Goal: Task Accomplishment & Management: Manage account settings

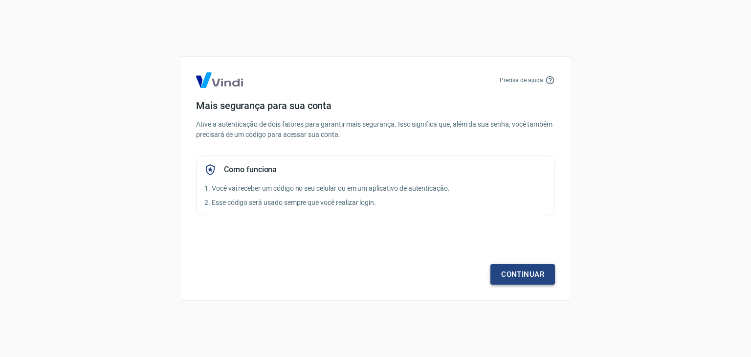
click at [524, 269] on link "Continuar" at bounding box center [522, 274] width 64 height 21
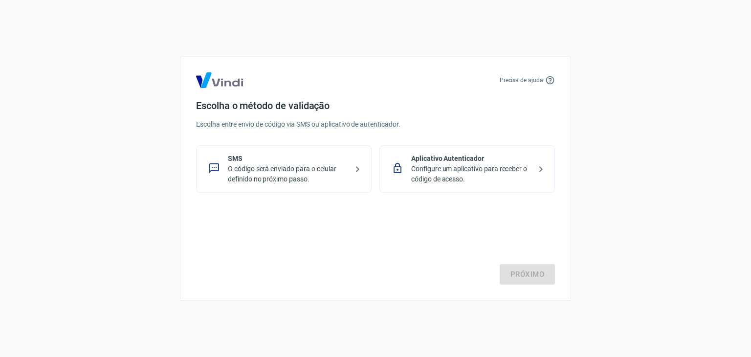
click at [322, 176] on p "O código será enviado para o celular definido no próximo passo." at bounding box center [288, 174] width 120 height 21
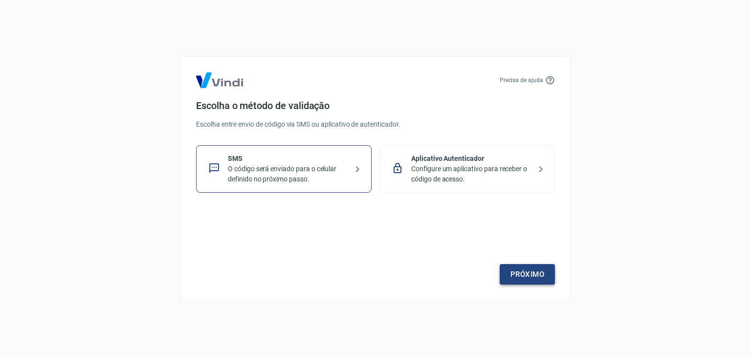
click at [537, 280] on link "Próximo" at bounding box center [526, 274] width 55 height 21
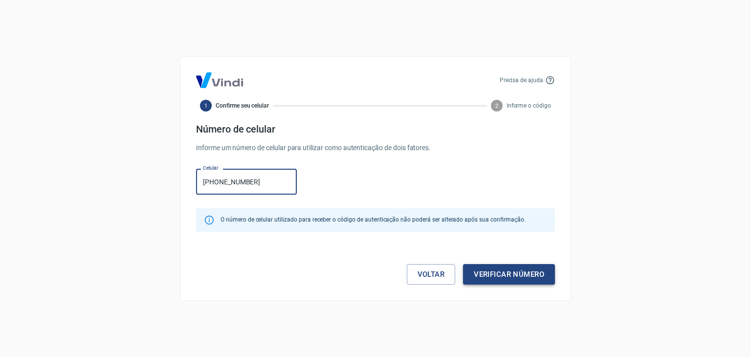
type input "[PHONE_NUMBER]"
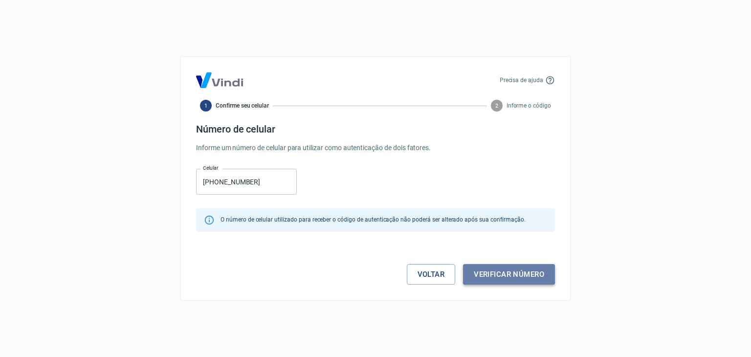
click at [503, 268] on button "Verificar número" at bounding box center [509, 274] width 92 height 21
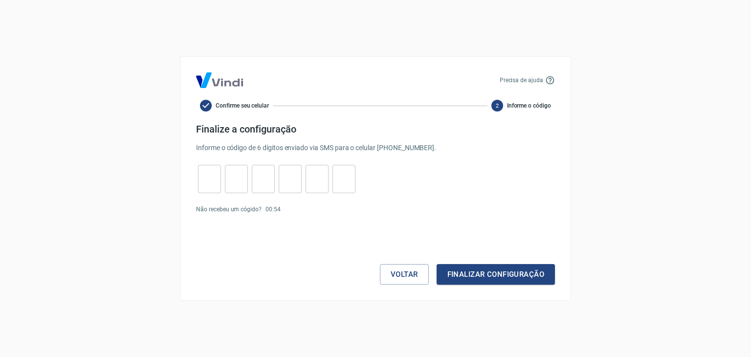
click at [319, 229] on div "Voltar Finalizar configuração" at bounding box center [375, 254] width 359 height 59
click at [319, 208] on link "Enviar novamente" at bounding box center [307, 209] width 47 height 7
click at [385, 272] on button "Voltar" at bounding box center [404, 274] width 49 height 21
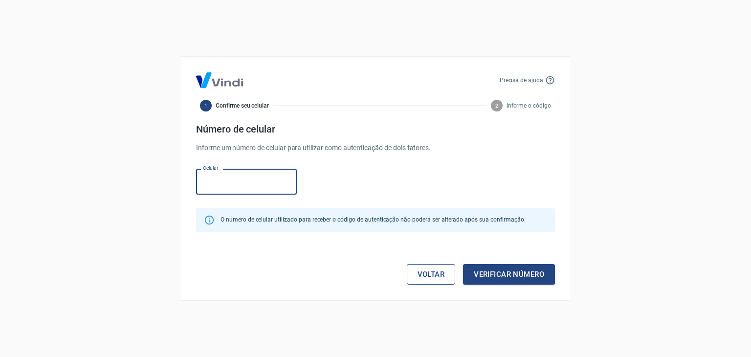
click at [412, 272] on link "Voltar" at bounding box center [431, 274] width 49 height 21
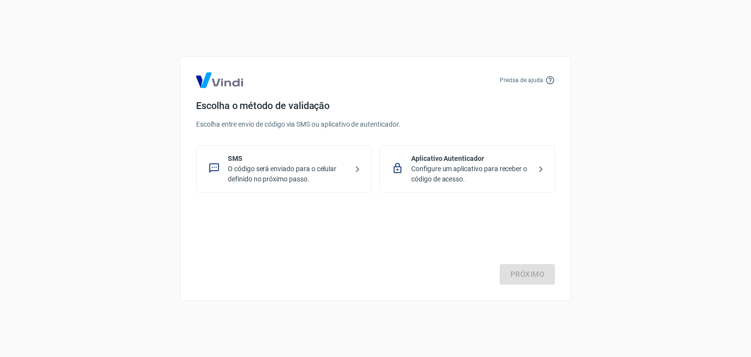
drag, startPoint x: 441, startPoint y: 180, endPoint x: 441, endPoint y: 226, distance: 45.4
click at [449, 208] on div "Precisa de ajuda Escolha o método de validação Escolha entre envio de código vi…" at bounding box center [375, 178] width 391 height 244
click at [491, 166] on p "Configure um aplicativo para receber o código de acesso." at bounding box center [471, 174] width 120 height 21
click at [533, 278] on link "Próximo" at bounding box center [526, 274] width 55 height 21
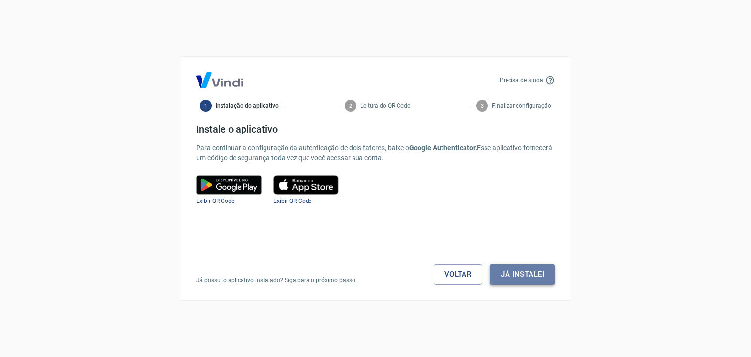
click at [520, 279] on button "Já instalei" at bounding box center [522, 274] width 65 height 21
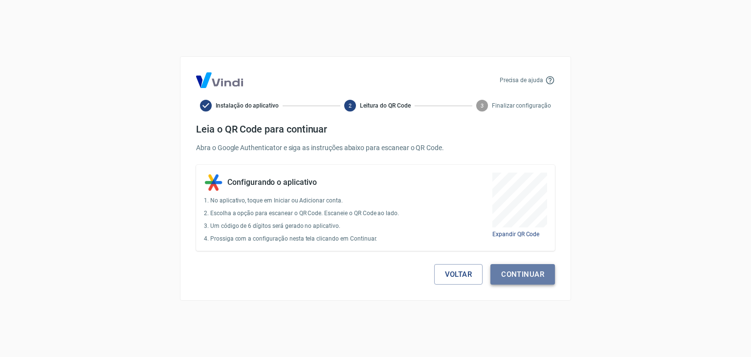
click at [521, 271] on button "Continuar" at bounding box center [522, 274] width 64 height 21
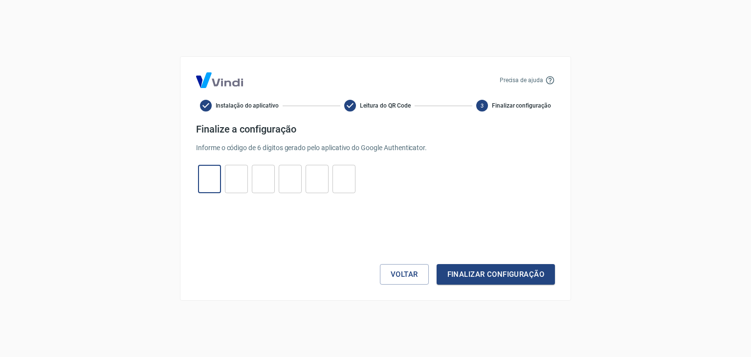
click at [207, 174] on input "tel" at bounding box center [209, 179] width 23 height 21
type input "2"
type input "6"
type input "3"
type input "1"
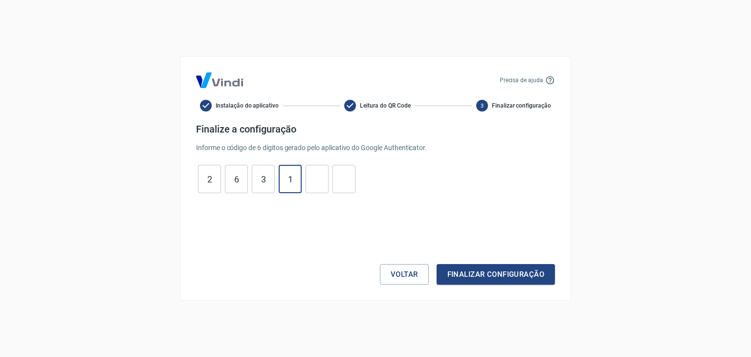
type input "1"
type input "4"
click at [436, 264] on button "Finalizar configuração" at bounding box center [495, 274] width 118 height 21
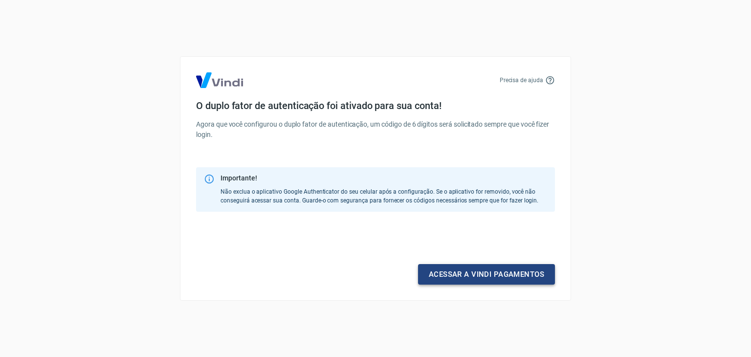
click at [434, 265] on link "Acessar a Vindi pagamentos" at bounding box center [486, 274] width 137 height 21
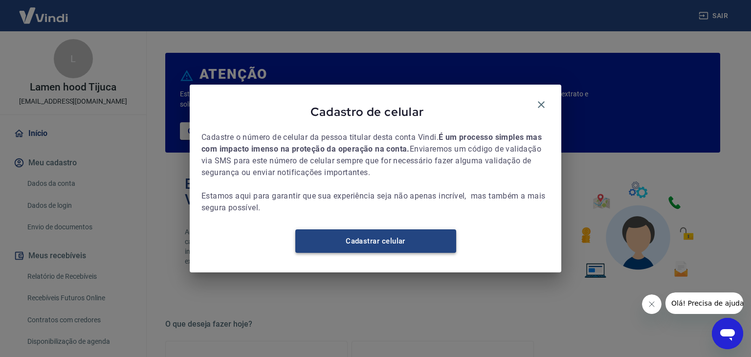
click at [416, 247] on link "Cadastrar celular" at bounding box center [375, 240] width 161 height 23
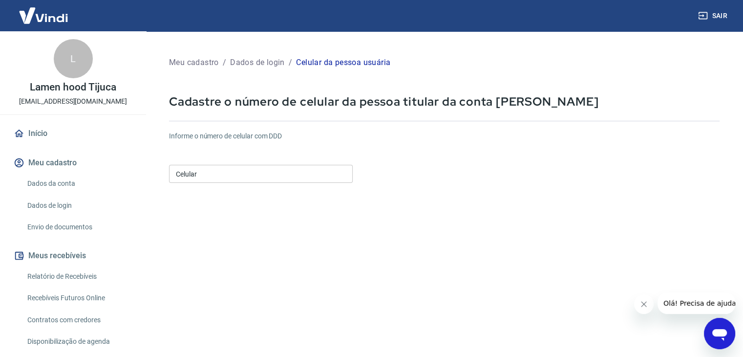
click at [211, 170] on input "Celular" at bounding box center [261, 174] width 184 height 18
type input "(11) 97440-0444"
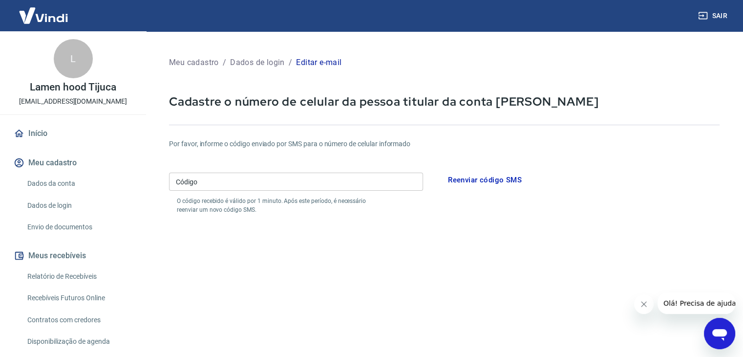
click at [272, 182] on input "Código" at bounding box center [296, 181] width 254 height 18
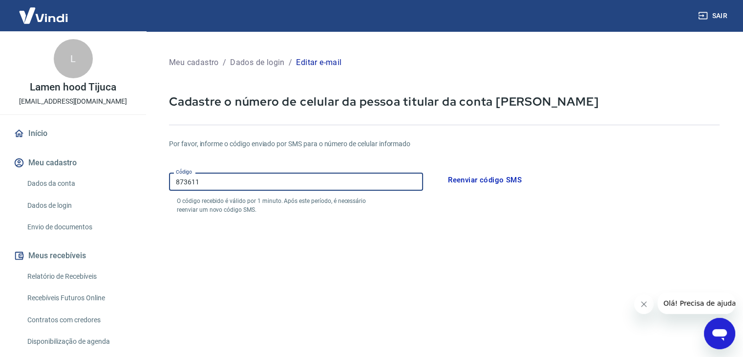
type input "873611"
click at [473, 180] on button "Reenviar código SMS" at bounding box center [485, 180] width 85 height 21
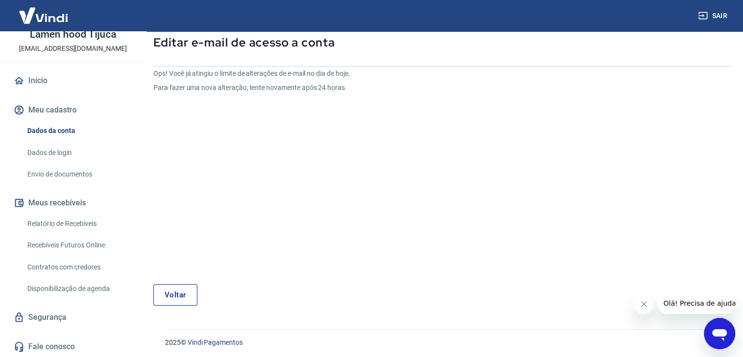
scroll to position [58, 0]
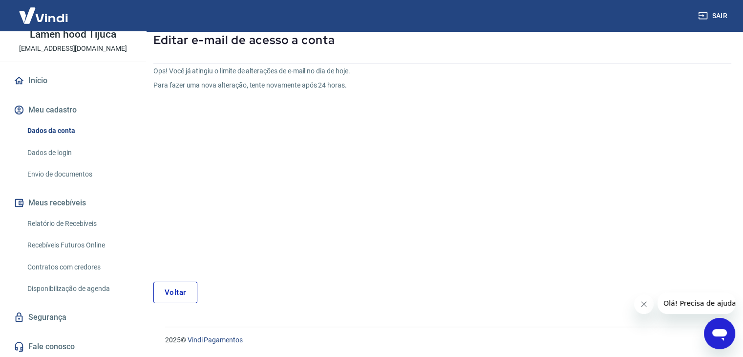
click at [68, 316] on link "Segurança" at bounding box center [73, 316] width 123 height 21
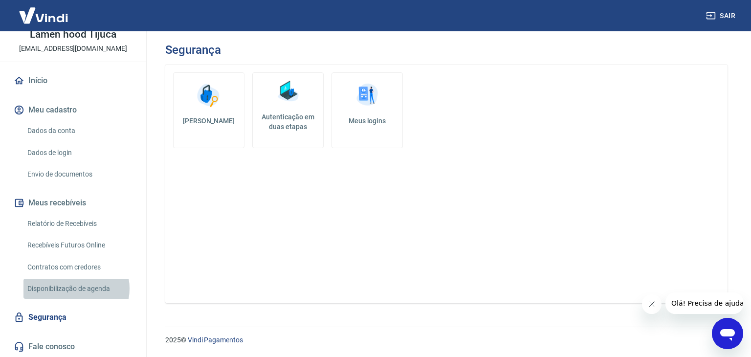
click at [76, 288] on link "Disponibilização de agenda" at bounding box center [78, 289] width 111 height 20
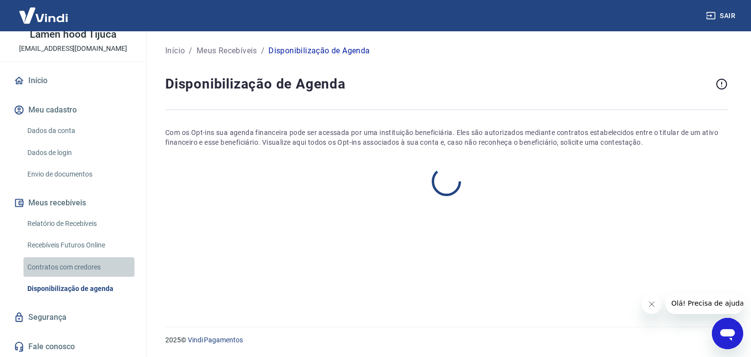
click at [86, 268] on link "Contratos com credores" at bounding box center [78, 267] width 111 height 20
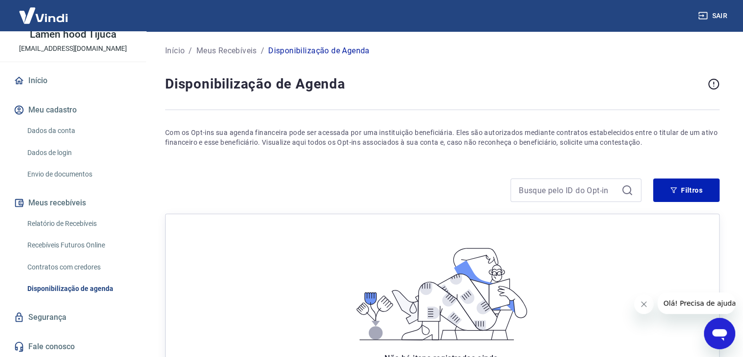
click at [87, 244] on link "Recebíveis Futuros Online" at bounding box center [78, 245] width 111 height 20
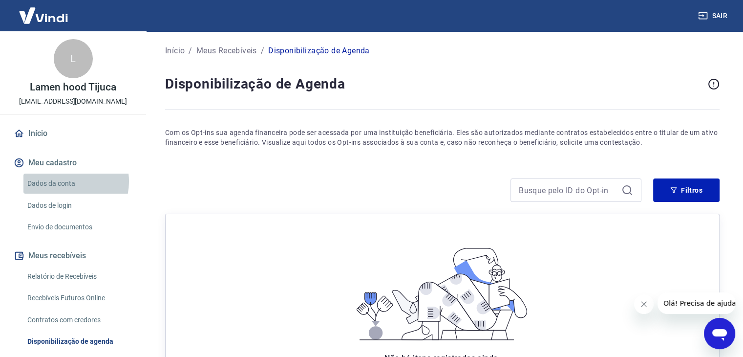
click at [66, 181] on link "Dados da conta" at bounding box center [78, 183] width 111 height 20
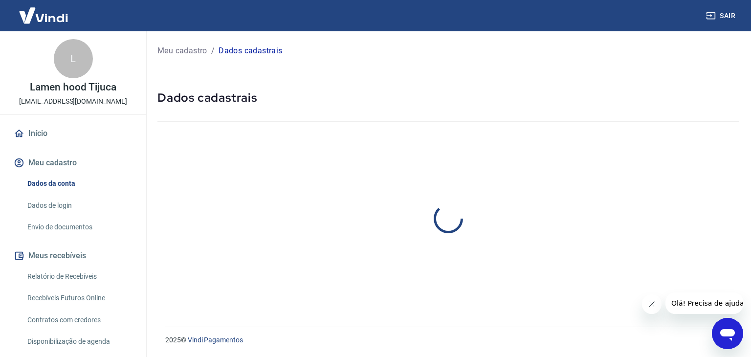
select select "RJ"
select select "business"
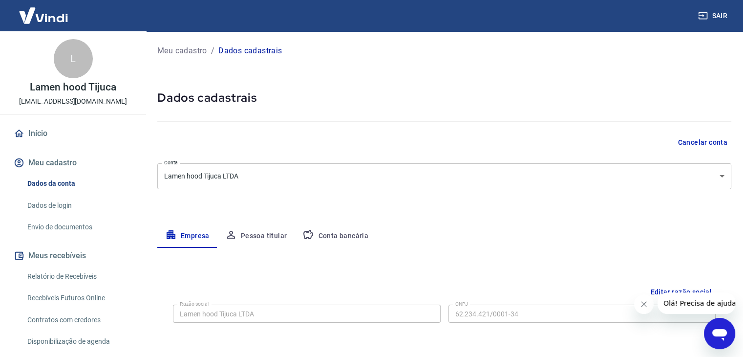
click at [351, 233] on button "Conta bancária" at bounding box center [336, 235] width 82 height 23
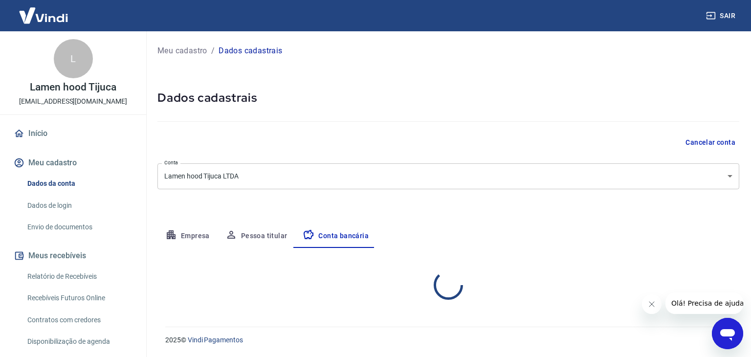
select select "1"
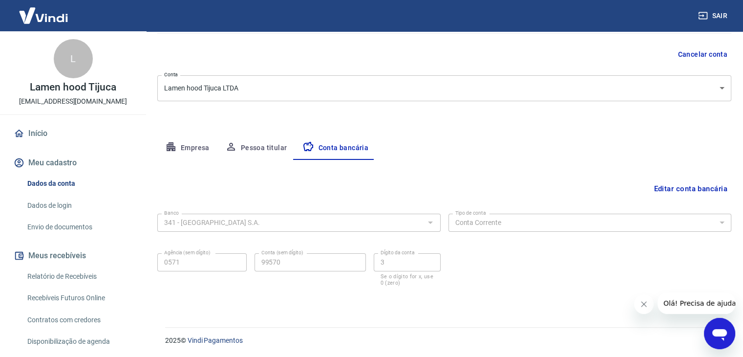
scroll to position [88, 0]
click at [717, 337] on icon "Abrir janela de mensagens" at bounding box center [720, 333] width 18 height 18
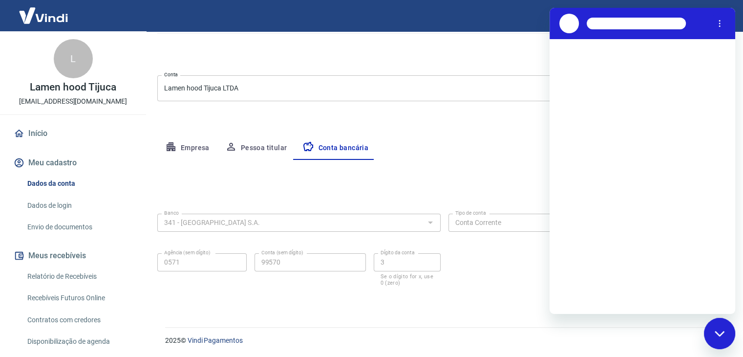
scroll to position [0, 0]
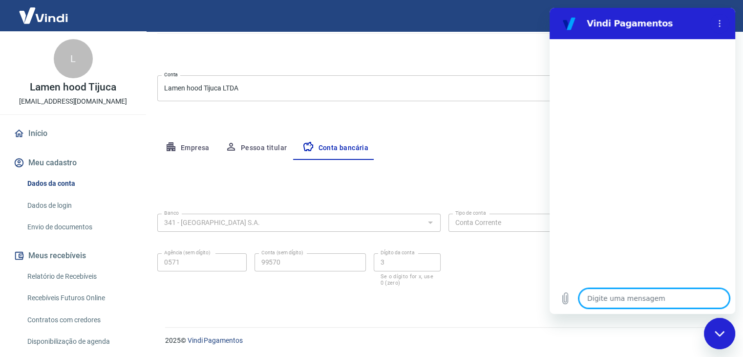
click at [642, 302] on textarea at bounding box center [654, 298] width 150 height 20
type textarea "O"
type textarea "x"
type textarea "Oi"
type textarea "x"
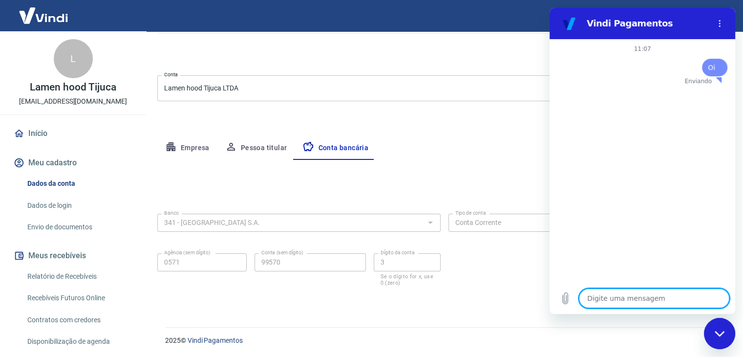
type textarea "x"
type textarea "V"
type textarea "x"
type textarea "Vo"
type textarea "x"
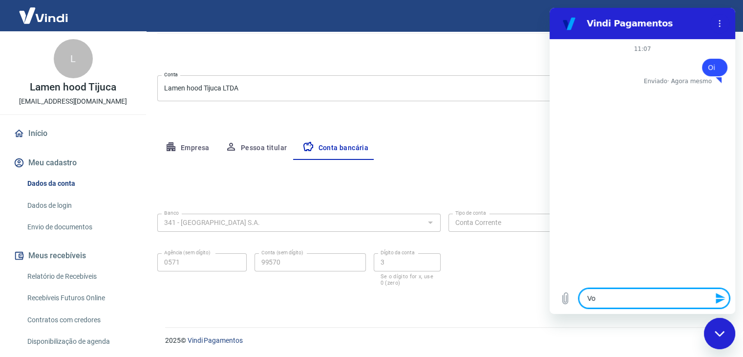
type textarea "Vou"
type textarea "x"
type textarea "Vou"
type textarea "x"
type textarea "Vou u"
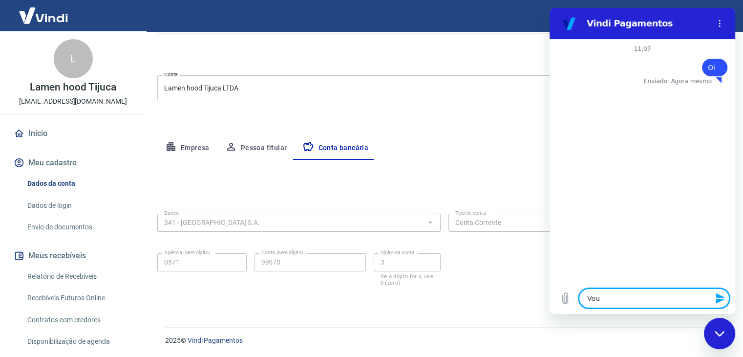
type textarea "x"
type textarea "Vou us"
type textarea "x"
type textarea "Vou usa"
type textarea "x"
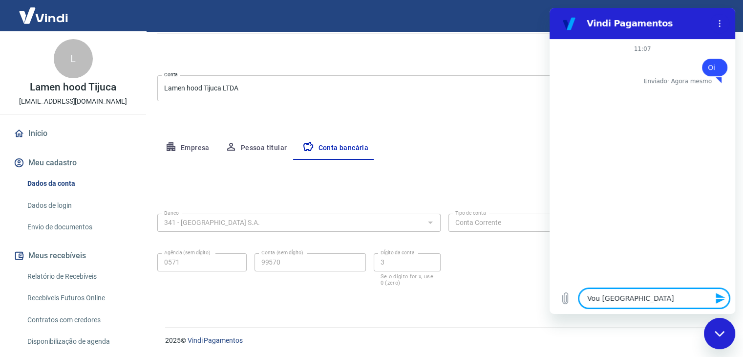
type textarea "Vou usar"
type textarea "x"
type textarea "Vou usar"
type textarea "x"
type textarea "Vou usar a"
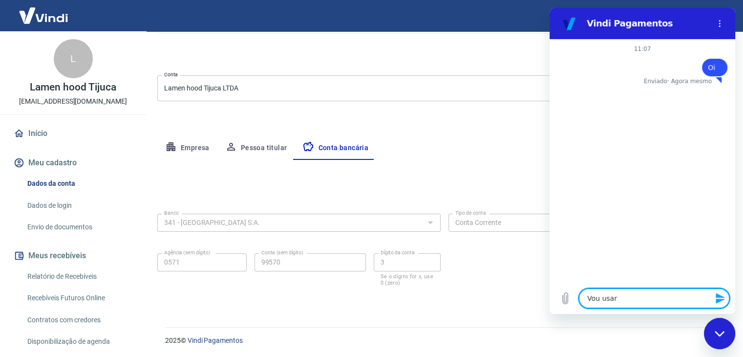
type textarea "x"
type textarea "Vou usar a"
type textarea "x"
type textarea "Vou usar a V"
type textarea "x"
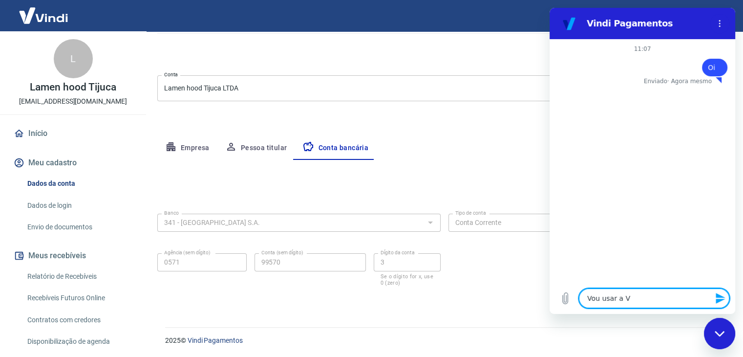
type textarea "Vou usar a Vi"
type textarea "x"
type textarea "Vou usar a Vin"
type textarea "x"
type textarea "Vou usar a Vind"
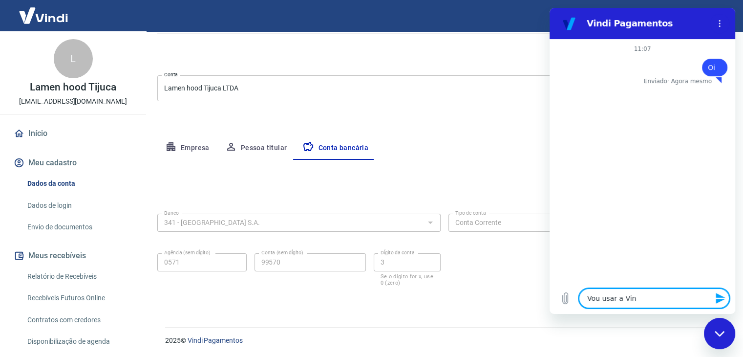
type textarea "x"
type textarea "Vou usar a Vindi"
type textarea "x"
type textarea "Vou usar a Vindi"
type textarea "x"
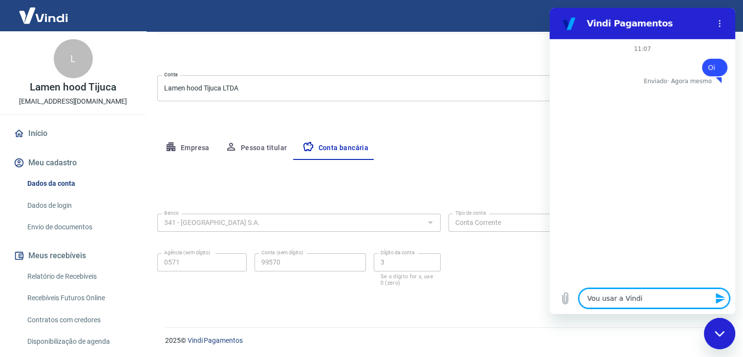
type textarea "Vou usar a Vindi n"
type textarea "x"
type textarea "Vou usar a Vindi no"
type textarea "x"
type textarea "Vou usar a Vindi no"
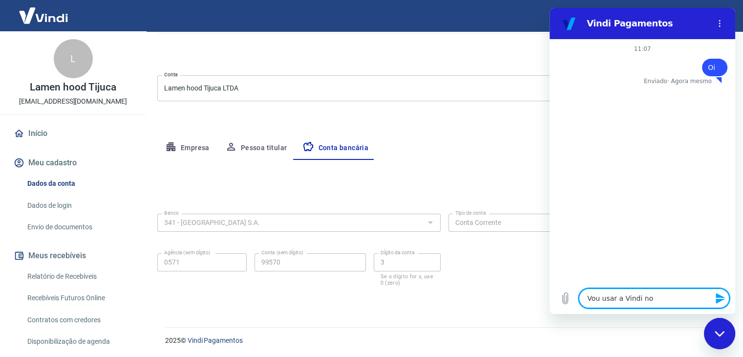
type textarea "x"
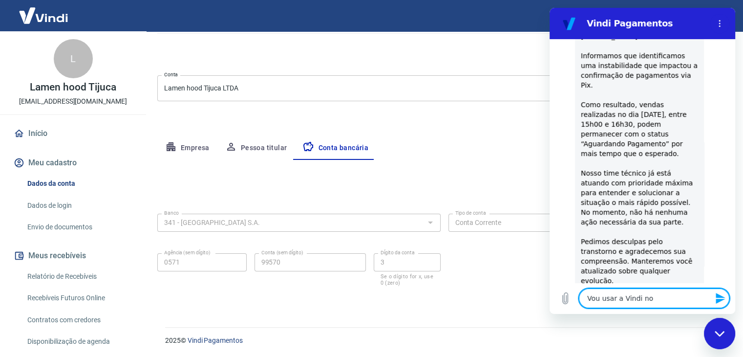
type textarea "Vou usar a Vindi no D"
type textarea "x"
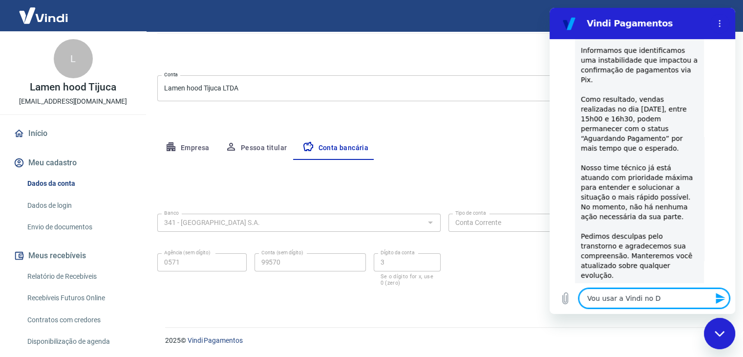
type textarea "Vou usar a Vindi no De"
type textarea "x"
type textarea "Vou usar a Vindi no Del"
type textarea "x"
type textarea "Vou usar a Vindi no Deli"
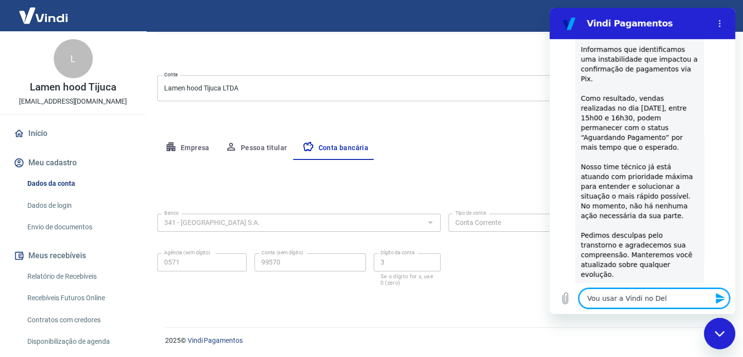
type textarea "x"
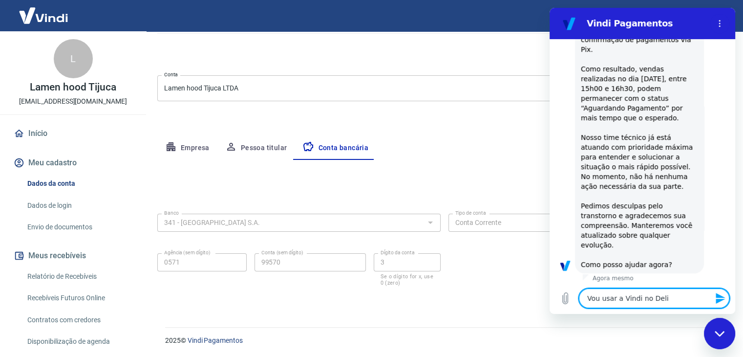
type textarea "Vou usar a Vindi no Deliv"
type textarea "x"
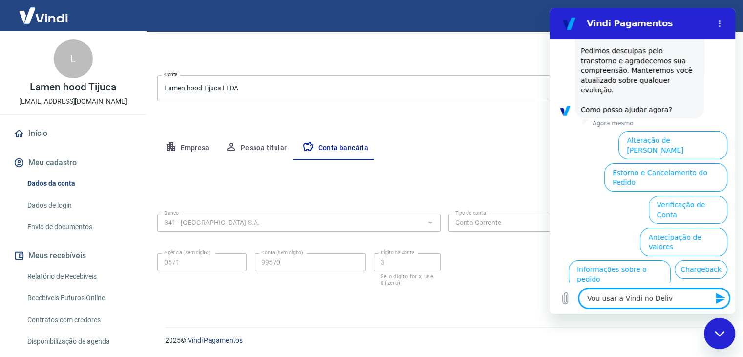
type textarea "Vou usar a Vindi no Delive"
type textarea "x"
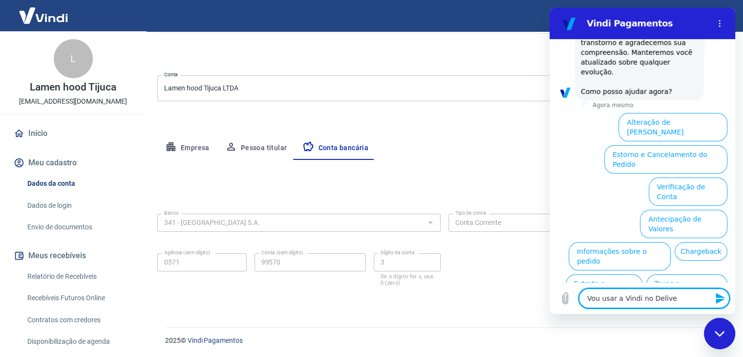
type textarea "Vou usar a Vindi no Deliver"
type textarea "x"
type textarea "Vou usar a Vindi no Delivery"
type textarea "x"
type textarea "Vou usar a Vindi no Delivery"
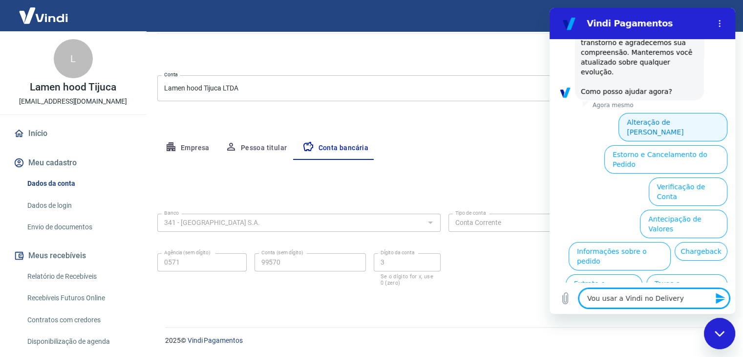
click at [681, 113] on button "Alteração de Dados Cadastrais" at bounding box center [673, 127] width 109 height 28
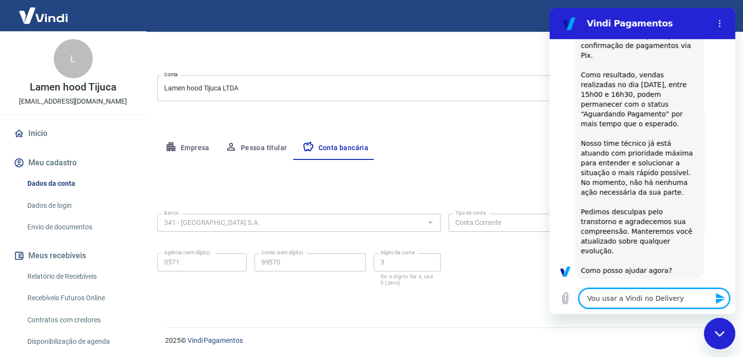
scroll to position [97, 0]
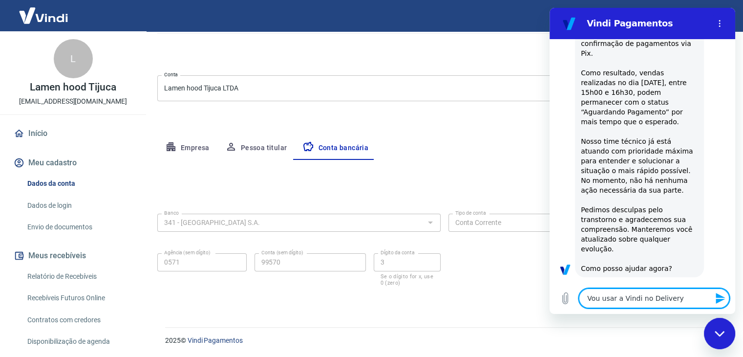
type textarea "x"
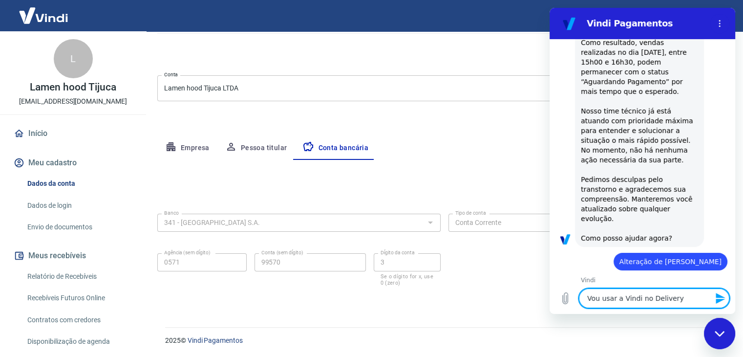
scroll to position [219, 0]
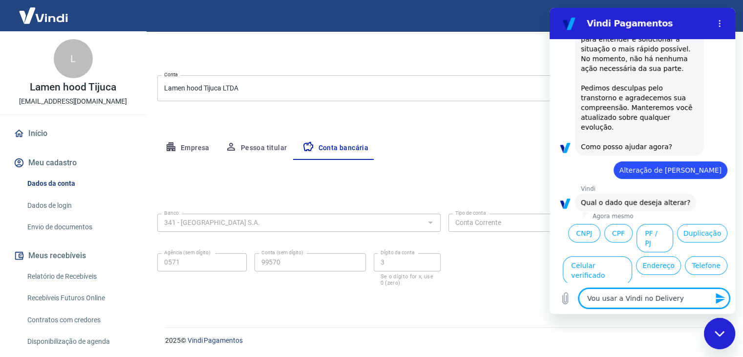
type textarea "Vou usar a Vindi no Delivery"
type textarea "x"
type textarea "Vou usar a Vindi no Delivery D"
type textarea "x"
type textarea "Vou usar a Vindi no Delivery Di"
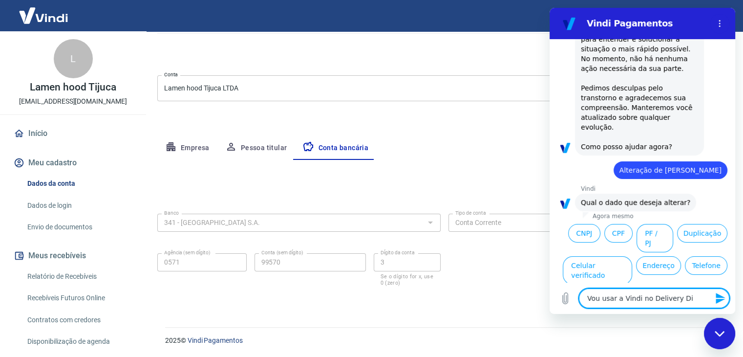
type textarea "x"
type textarea "Vou usar a Vindi no Delivery Dir"
type textarea "x"
type textarea "Vou usar a Vindi no Delivery Dire"
type textarea "x"
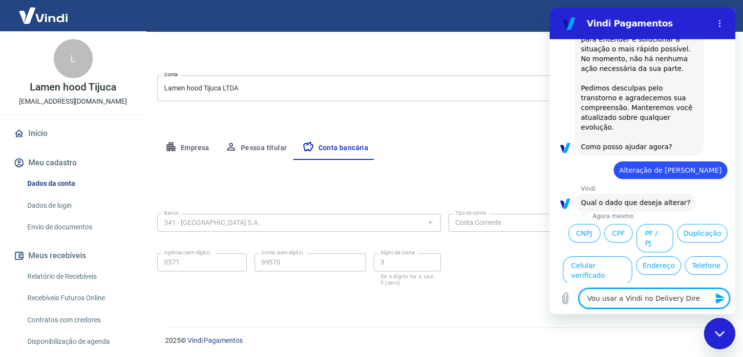
type textarea "Vou usar a Vindi no Delivery Diret"
type textarea "x"
type textarea "Vou usar a Vindi no Delivery Direto"
type textarea "x"
type textarea "Vou usar a Vindi no Delivery Direto."
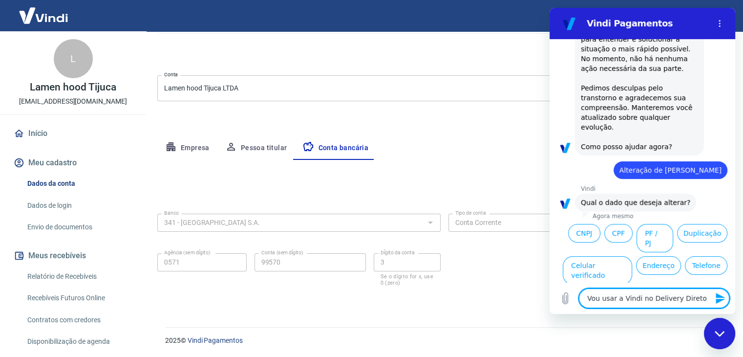
type textarea "x"
type textarea "Vou usar a Vindi no Delivery Direto."
type textarea "x"
type textarea "Vou usar a Vindi no Delivery Direto. M"
type textarea "x"
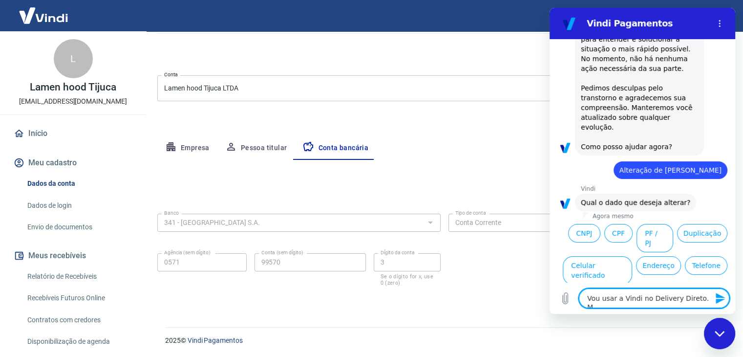
type textarea "Vou usar a Vindi no Delivery Direto. Ma"
type textarea "x"
type textarea "Vou usar a Vindi no Delivery Direto. Mas"
type textarea "x"
type textarea "Vou usar a Vindi no Delivery Direto. Mas"
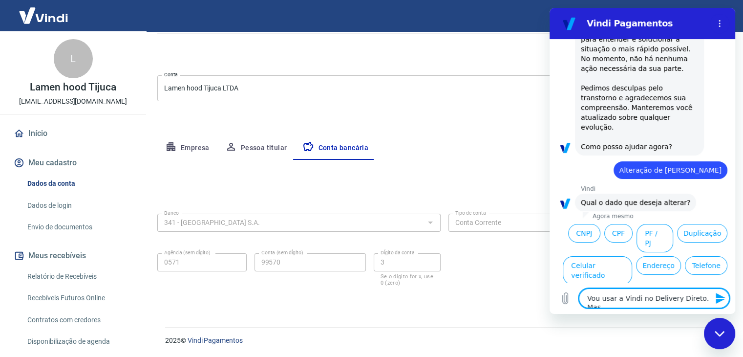
type textarea "x"
type textarea "Vou usar a Vindi no Delivery Direto. Mas ç"
type textarea "x"
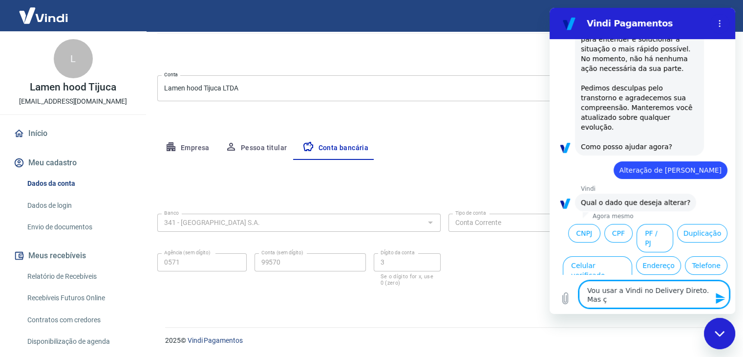
scroll to position [227, 0]
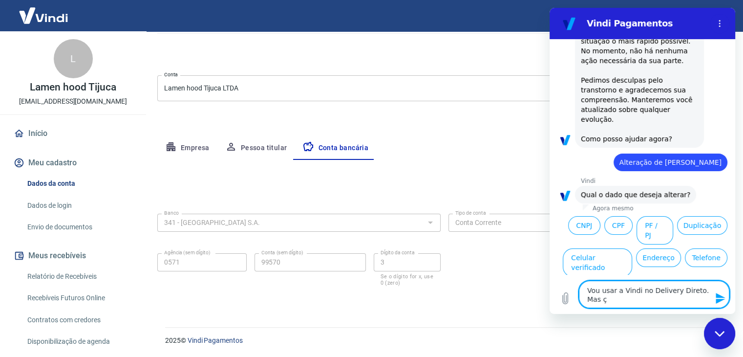
type textarea "Vou usar a Vindi no Delivery Direto. Mas çá"
type textarea "x"
type textarea "Vou usar a Vindi no Delivery Direto. Mas çá"
type textarea "x"
type textarea "Vou usar a Vindi no Delivery Direto. Mas çá c"
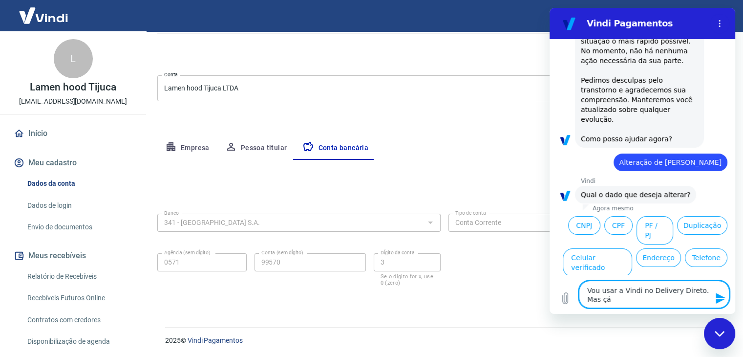
type textarea "x"
type textarea "Vou usar a Vindi no Delivery Direto. Mas çá co"
type textarea "x"
type textarea "Vou usar a Vindi no Delivery Direto. Mas çá con"
type textarea "x"
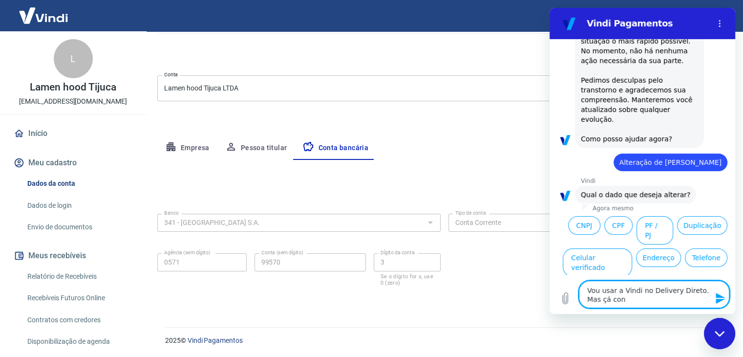
type textarea "Vou usar a Vindi no Delivery Direto. Mas çá cons"
type textarea "x"
type textarea "Vou usar a Vindi no Delivery Direto. Mas çá const"
type textarea "x"
type textarea "Vou usar a Vindi no Delivery Direto. Mas çá consta"
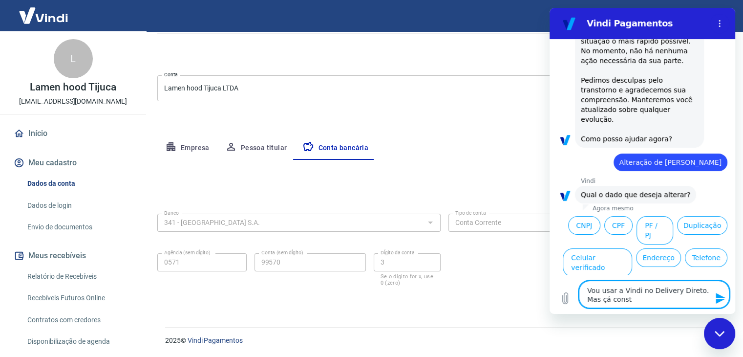
type textarea "x"
type textarea "Vou usar a Vindi no Delivery Direto. Mas çá consta"
type textarea "x"
type textarea "Vou usar a Vindi no Delivery Direto. Mas çá consta q"
type textarea "x"
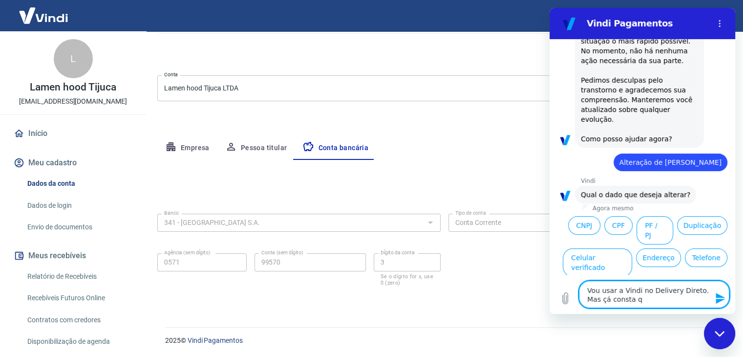
type textarea "Vou usar a Vindi no Delivery Direto. Mas çá consta qu"
type textarea "x"
type textarea "Vou usar a Vindi no Delivery Direto. Mas çá consta que"
type textarea "x"
type textarea "Vou usar a Vindi no Delivery Direto. Mas çá consta que"
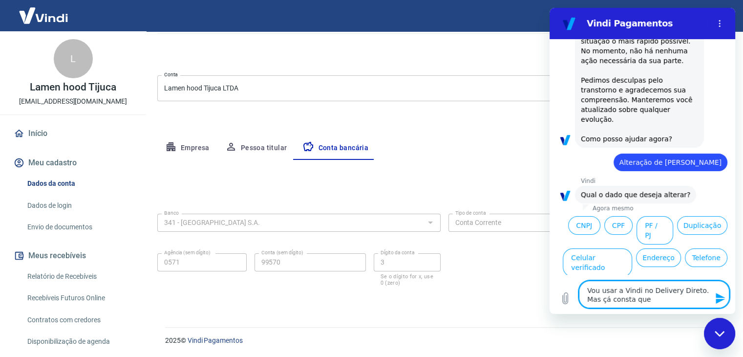
type textarea "x"
type textarea "Vou usar a Vindi no Delivery Direto. Mas çá consta que a"
type textarea "x"
type textarea "Vou usar a Vindi no Delivery Direto. Mas çá consta que a"
type textarea "x"
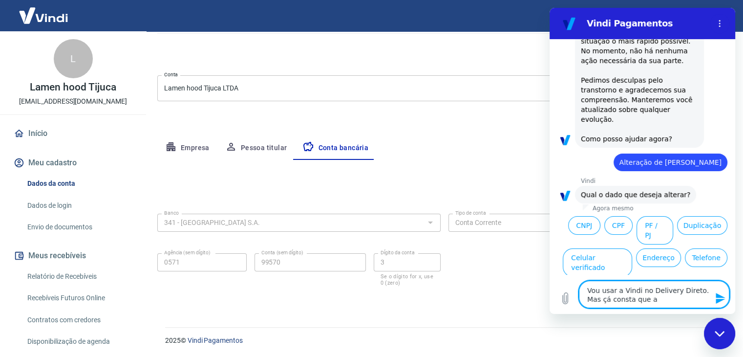
type textarea "Vou usar a Vindi no Delivery Direto. Mas çá consta que a c"
type textarea "x"
type textarea "Vou usar a Vindi no Delivery Direto. Mas çá consta que a co"
type textarea "x"
type textarea "Vou usar a Vindi no Delivery Direto. Mas çá consta que a con"
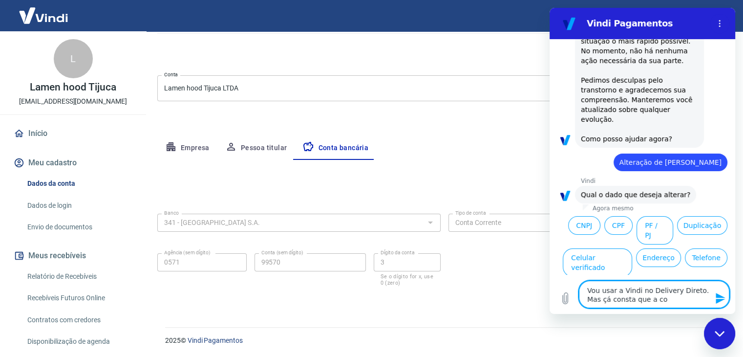
type textarea "x"
type textarea "Vou usar a Vindi no Delivery Direto. Mas çá consta que a cont"
type textarea "x"
type textarea "Vou usar a Vindi no Delivery Direto. Mas çá consta que a conta"
type textarea "x"
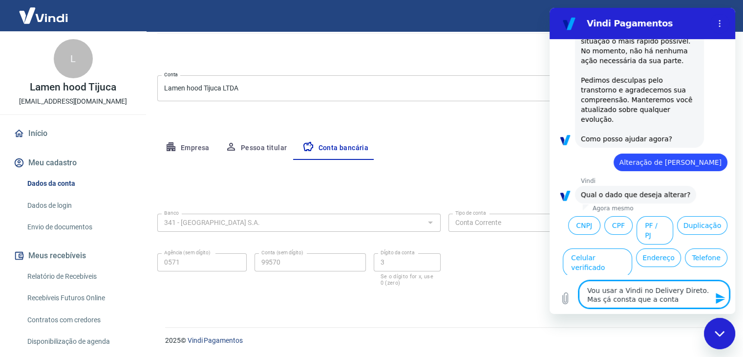
type textarea "Vou usar a Vindi no Delivery Direto. Mas çá consta que a conta"
type textarea "x"
type textarea "Vou usar a Vindi no Delivery Direto. Mas çá consta que a conta a"
type textarea "x"
type textarea "Vou usar a Vindi no Delivery Direto. Mas çá consta que a conta ai"
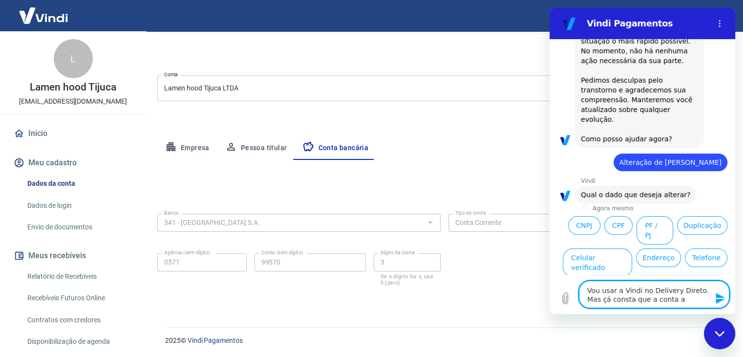
type textarea "x"
type textarea "Vou usar a Vindi no Delivery Direto. Mas çá consta que a conta ain"
type textarea "x"
type textarea "Vou usar a Vindi no Delivery Direto. Mas çá consta que a conta aind"
type textarea "x"
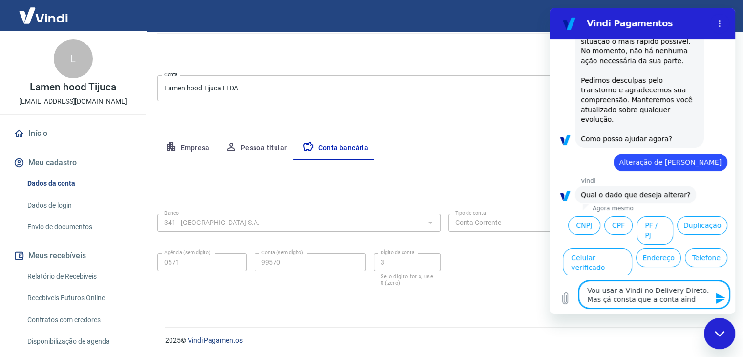
type textarea "Vou usar a Vindi no Delivery Direto. Mas çá consta que a conta ainda"
type textarea "x"
type textarea "Vou usar a Vindi no Delivery Direto. Mas çá consta que a conta ainda"
type textarea "x"
type textarea "Vou usar a Vindi no Delivery Direto. Mas çá consta que a conta ainda e"
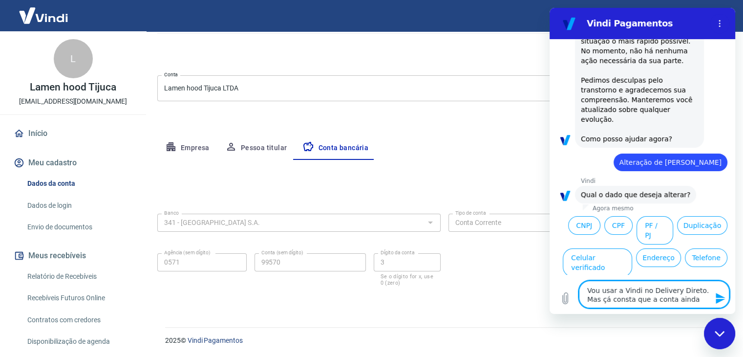
type textarea "x"
type textarea "Vou usar a Vindi no Delivery Direto. Mas çá consta que a conta ainda es"
type textarea "x"
type textarea "Vou usar a Vindi no Delivery Direto. Mas çá consta que a conta ainda est"
type textarea "x"
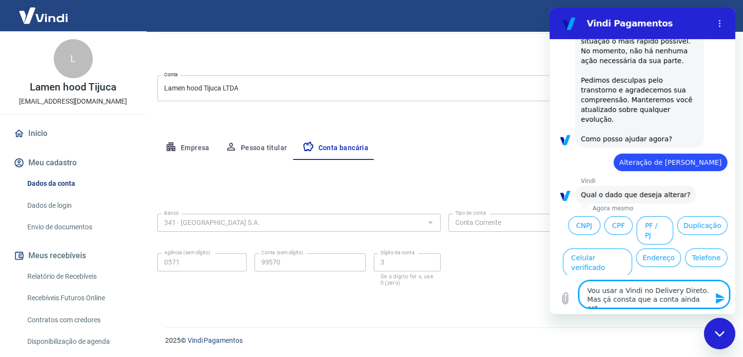
type textarea "Vou usar a Vindi no Delivery Direto. Mas çá consta que a conta ainda está"
type textarea "x"
type textarea "Vou usar a Vindi no Delivery Direto. Mas çá consta que a conta ainda está"
type textarea "x"
type textarea "Vou usar a Vindi no Delivery Direto. Mas çá consta que a conta ainda está m"
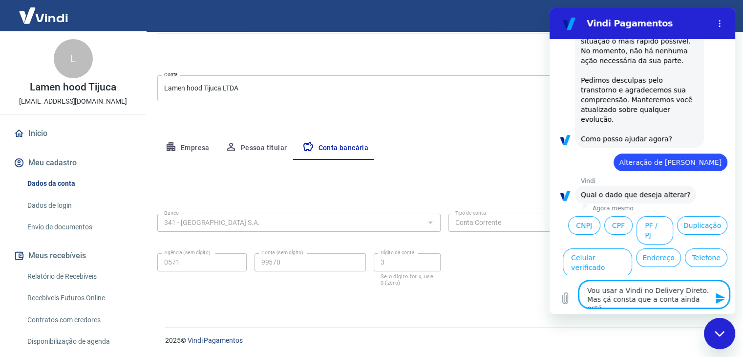
type textarea "x"
type textarea "Vou usar a Vindi no Delivery Direto. Mas çá consta que a conta ainda está m"
type textarea "x"
type textarea "Vou usar a Vindi no Delivery Direto. Mas çá consta que a conta ainda está m"
type textarea "x"
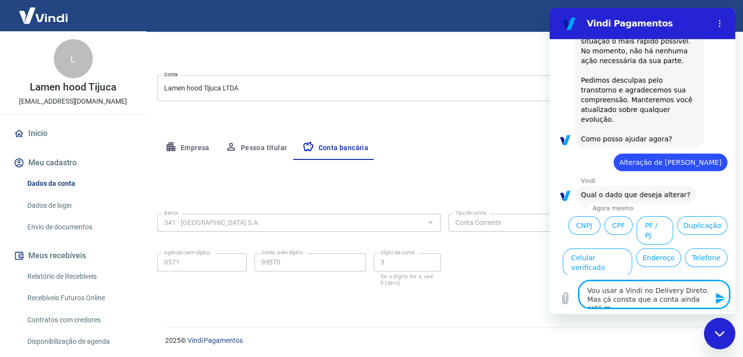
type textarea "Vou usar a Vindi no Delivery Direto. Mas çá consta que a conta ainda está"
type textarea "x"
type textarea "Vou usar a Vindi no Delivery Direto. Mas çá consta que a conta ainda está e"
type textarea "x"
type textarea "Vou usar a Vindi no Delivery Direto. Mas çá consta que a conta ainda está em"
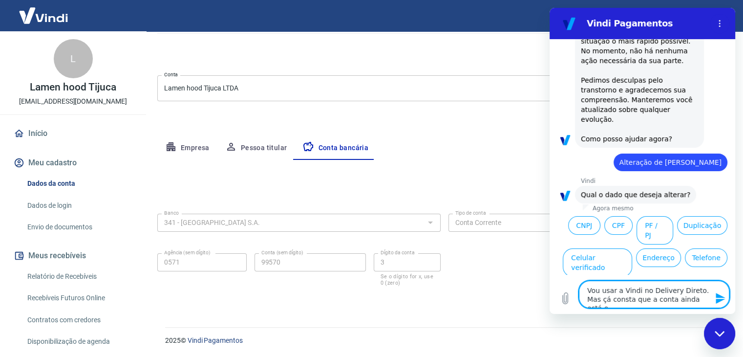
type textarea "x"
type textarea "Vou usar a Vindi no Delivery Direto. Mas çá consta que a conta ainda está em"
type textarea "x"
type textarea "Vou usar a Vindi no Delivery Direto. Mas çá consta que a conta ainda está em v"
type textarea "x"
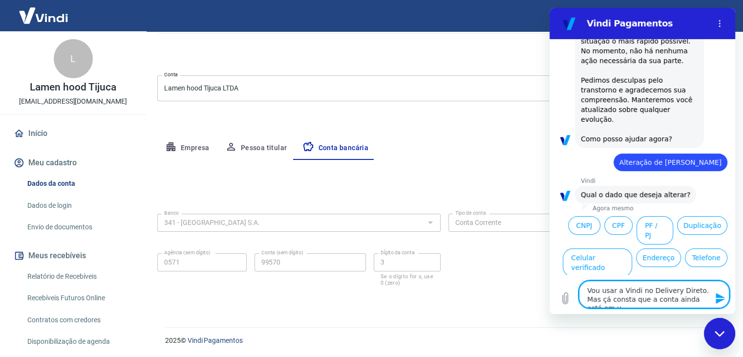
type textarea "Vou usar a Vindi no Delivery Direto. Mas çá consta que a conta ainda está em ve"
type textarea "x"
type textarea "Vou usar a Vindi no Delivery Direto. Mas çá consta que a conta ainda está em ve"
click at [655, 280] on button "Dados bancários" at bounding box center [654, 294] width 67 height 28
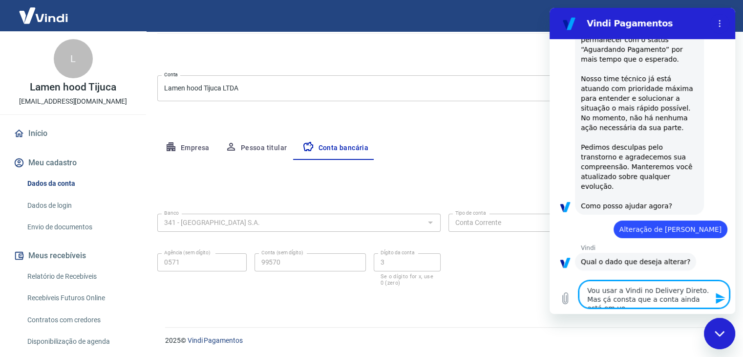
type textarea "x"
type textarea "Vou usar a Vindi no Delivery Direto. Mas çá consta que a conta ainda está em ver"
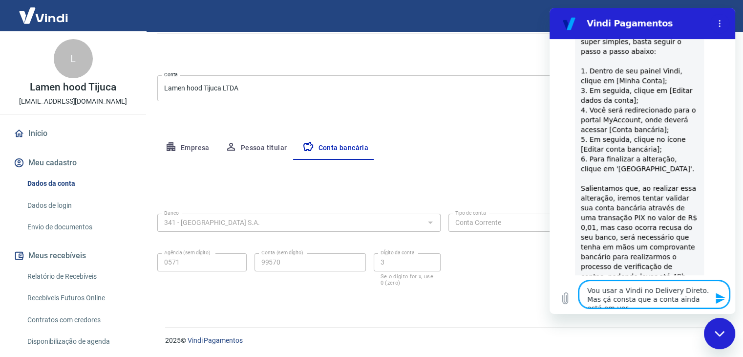
type textarea "x"
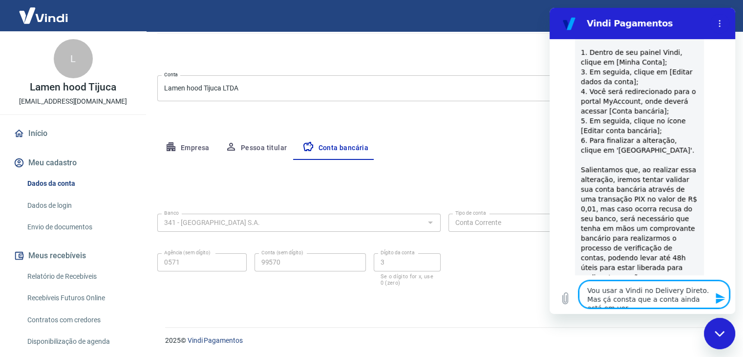
scroll to position [498, 0]
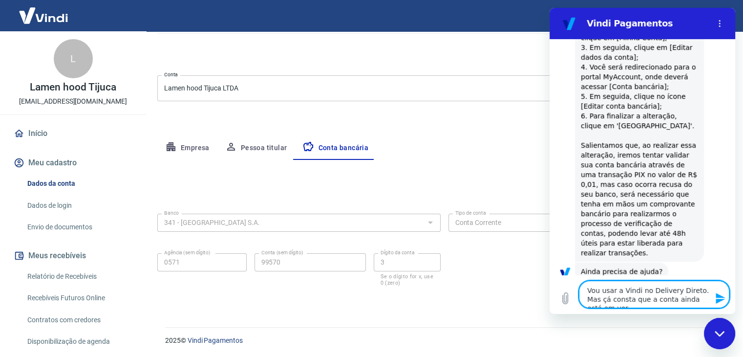
type textarea "Vou usar a Vindi no Delivery Direto. Mas çá consta que a conta ainda está em ver"
click at [677, 293] on button "Sim" at bounding box center [680, 302] width 28 height 19
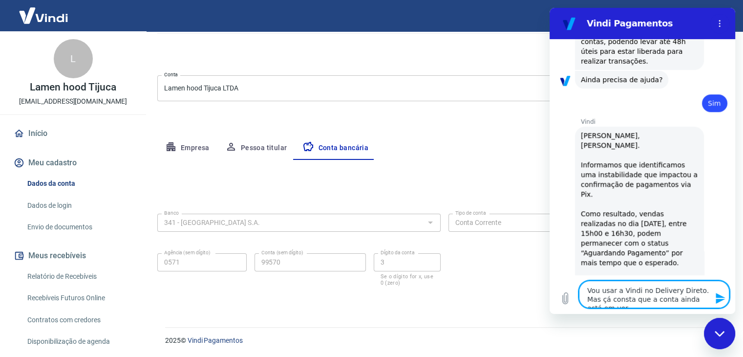
scroll to position [694, 0]
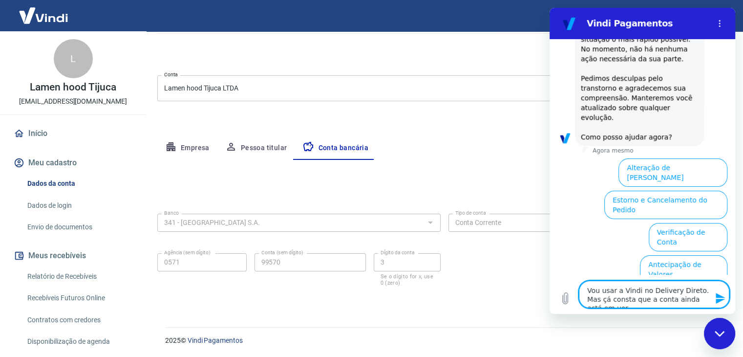
type textarea "x"
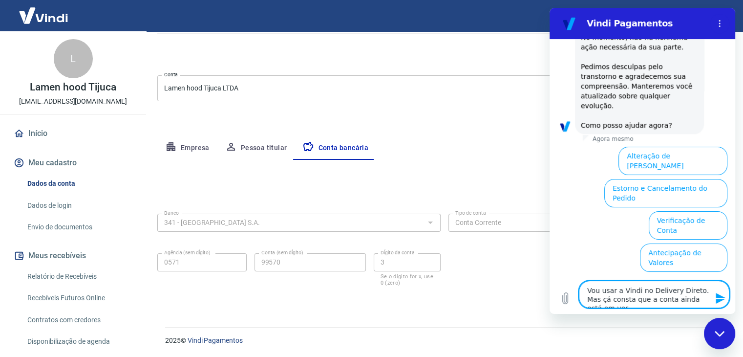
scroll to position [976, 0]
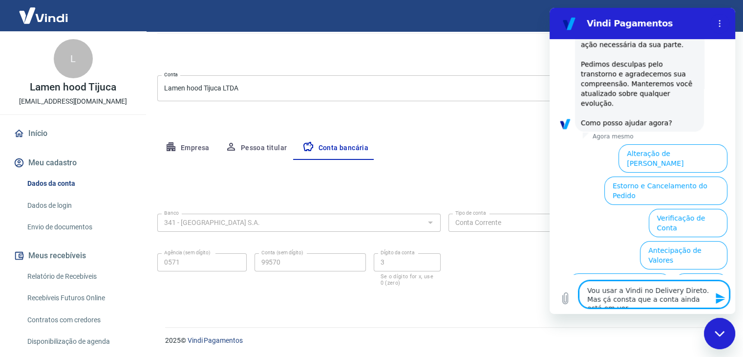
click at [650, 284] on textarea "Vou usar a Vindi no Delivery Direto. Mas çá consta que a conta ainda está em ver" at bounding box center [654, 293] width 150 height 27
type textarea "D"
type textarea "x"
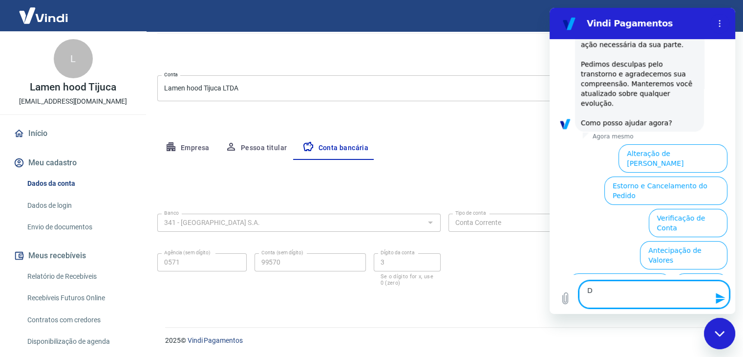
scroll to position [968, 0]
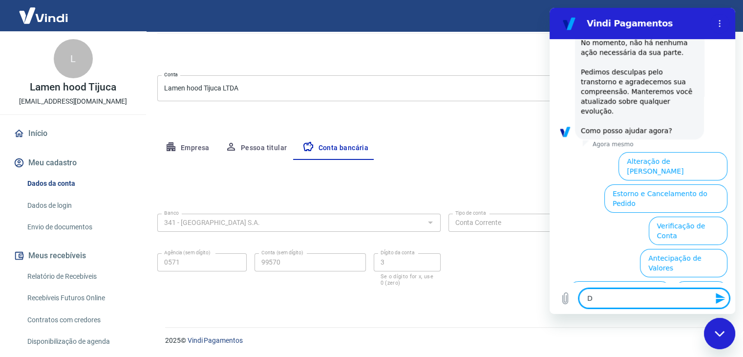
type textarea "x"
type textarea "F"
type textarea "x"
type textarea "Fa"
type textarea "x"
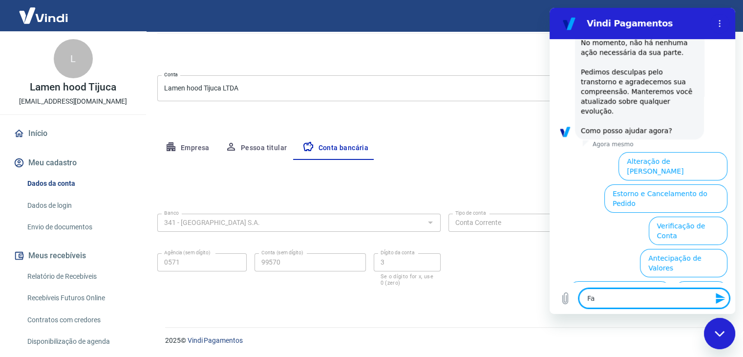
type textarea "Fal"
type textarea "x"
type textarea "Fala"
type textarea "x"
type textarea "Falar"
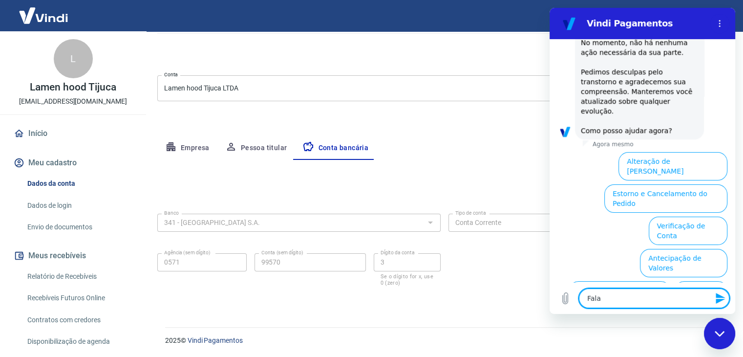
type textarea "x"
type textarea "Falar"
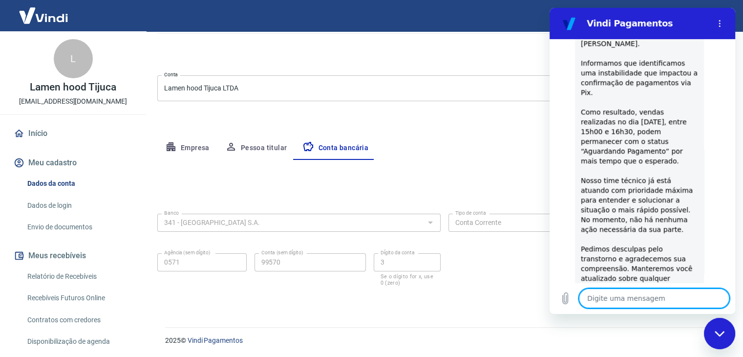
paste textarea "#Lamenhood123"
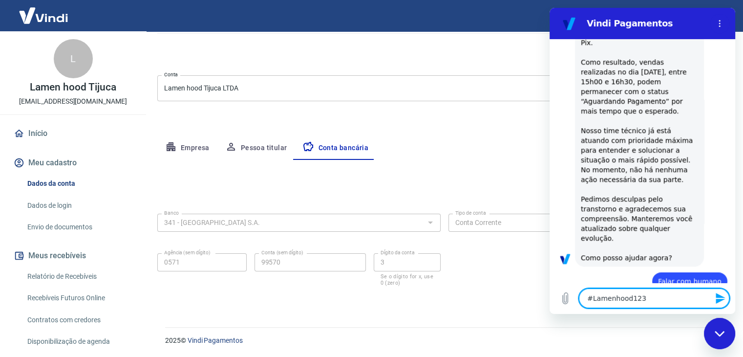
scroll to position [843, 0]
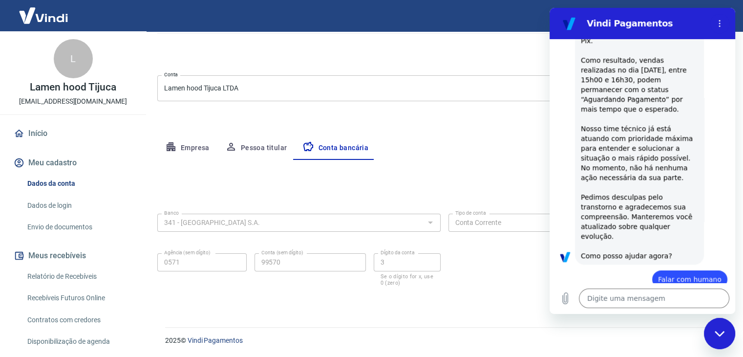
click at [720, 333] on icon "Fechar janela de mensagens" at bounding box center [720, 333] width 10 height 6
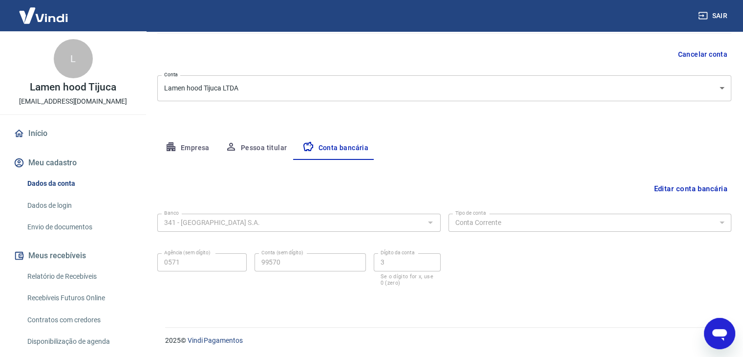
scroll to position [976, 0]
click at [78, 225] on link "Envio de documentos" at bounding box center [78, 227] width 111 height 20
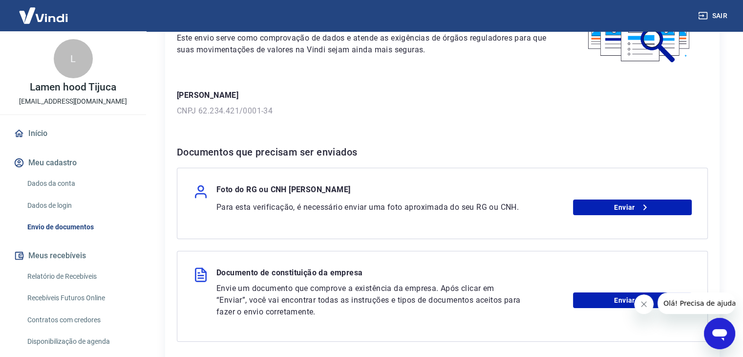
scroll to position [147, 0]
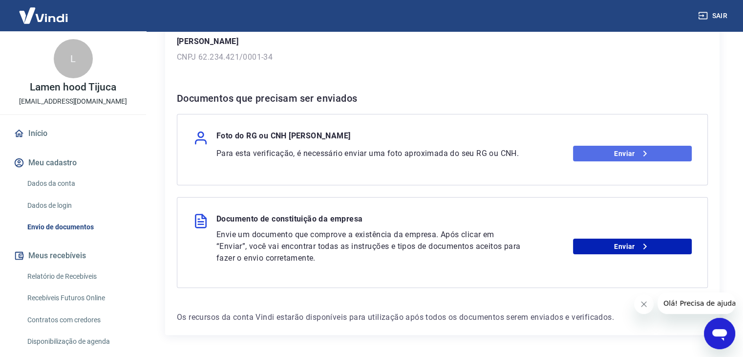
click at [613, 159] on link "Enviar" at bounding box center [632, 154] width 119 height 16
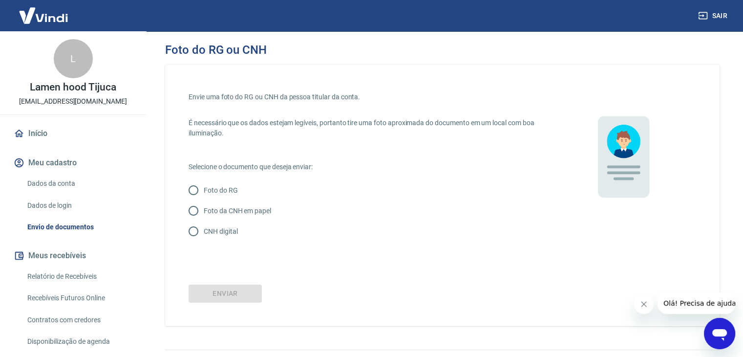
click at [236, 190] on p "Foto do RG" at bounding box center [221, 190] width 34 height 10
click at [204, 190] on input "Foto do RG" at bounding box center [193, 190] width 21 height 21
radio input "true"
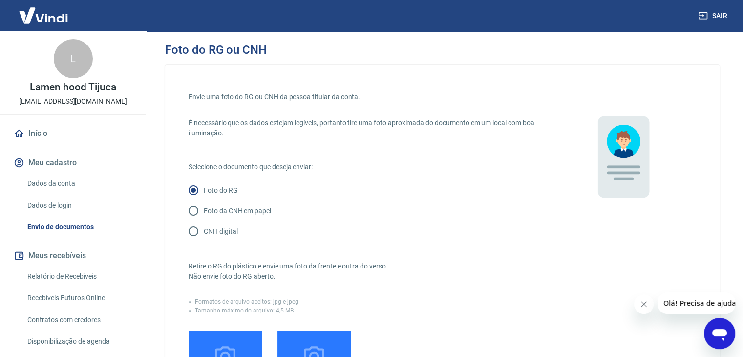
click at [225, 229] on p "CNH digital" at bounding box center [221, 231] width 34 height 10
click at [204, 229] on input "CNH digital" at bounding box center [193, 231] width 21 height 21
radio input "true"
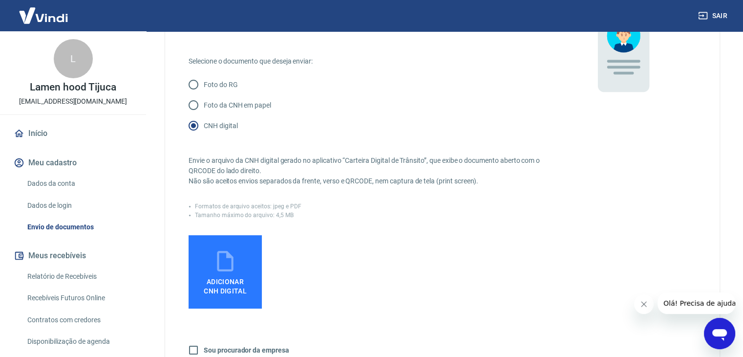
scroll to position [49, 0]
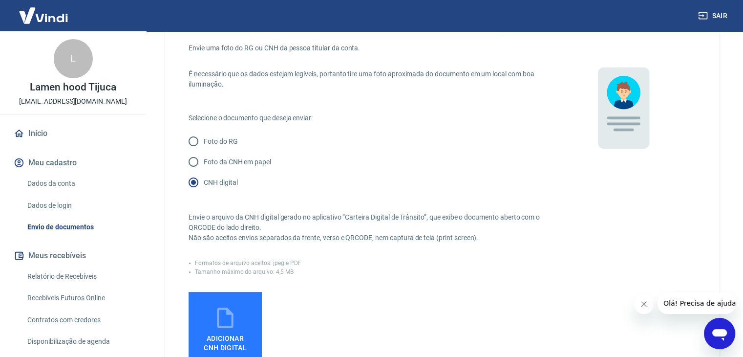
click at [228, 145] on p "Foto do RG" at bounding box center [221, 141] width 34 height 10
click at [204, 145] on input "Foto do RG" at bounding box center [193, 141] width 21 height 21
radio input "true"
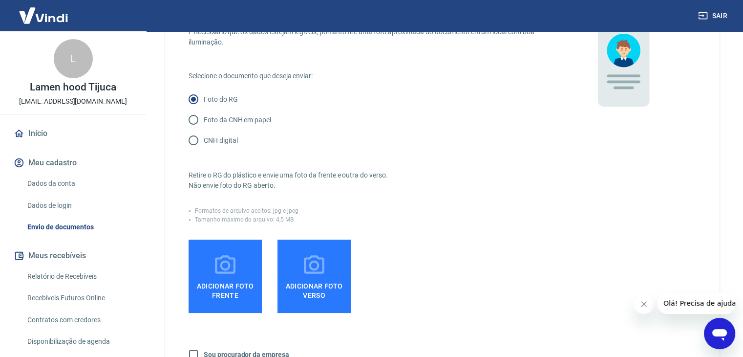
scroll to position [195, 0]
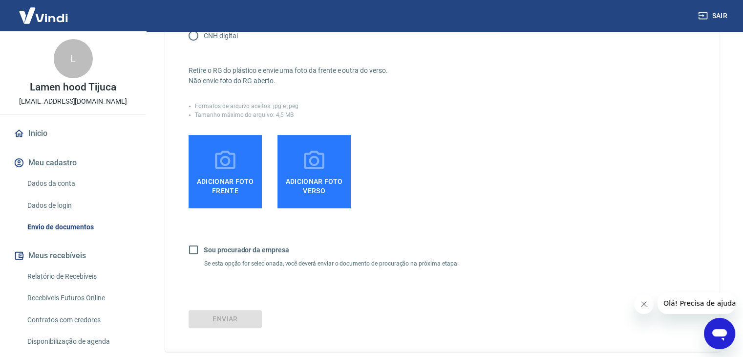
click at [225, 253] on b "Sou procurador da empresa" at bounding box center [247, 250] width 86 height 8
click at [204, 253] on input "Sou procurador da empresa" at bounding box center [193, 249] width 21 height 21
click at [225, 253] on b "Sou procurador da empresa" at bounding box center [247, 250] width 86 height 8
click at [204, 253] on input "Sou procurador da empresa" at bounding box center [193, 249] width 21 height 21
checkbox input "false"
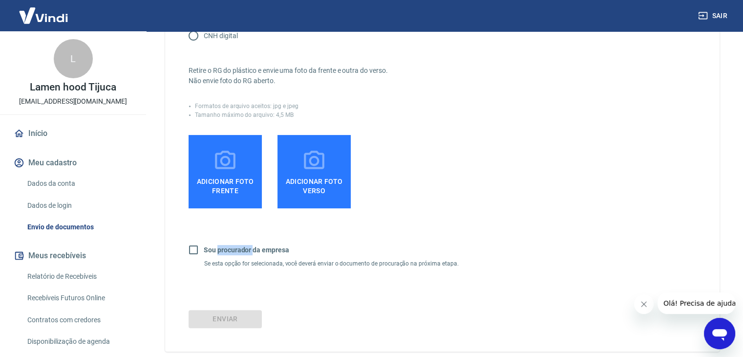
click at [241, 178] on span "Adicionar foto frente" at bounding box center [225, 184] width 65 height 22
click at [0, 0] on input "Adicionar foto frente" at bounding box center [0, 0] width 0 height 0
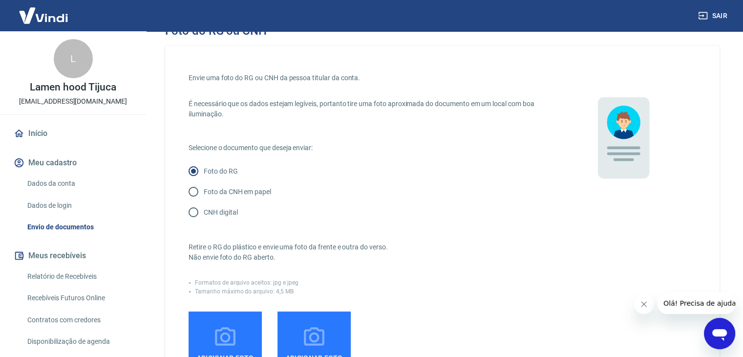
scroll to position [0, 0]
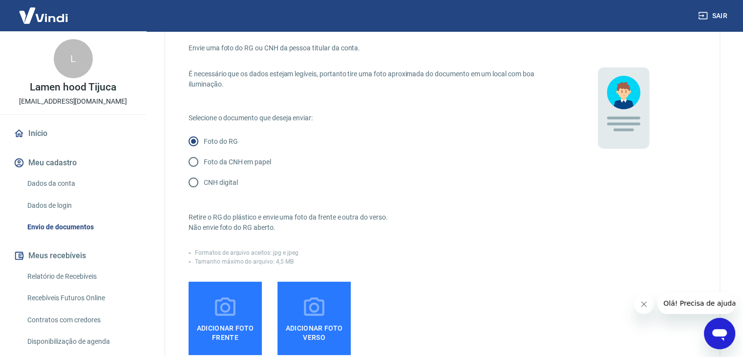
click at [219, 188] on label "CNH digital" at bounding box center [362, 182] width 359 height 21
click at [204, 188] on input "CNH digital" at bounding box center [193, 182] width 21 height 21
radio input "true"
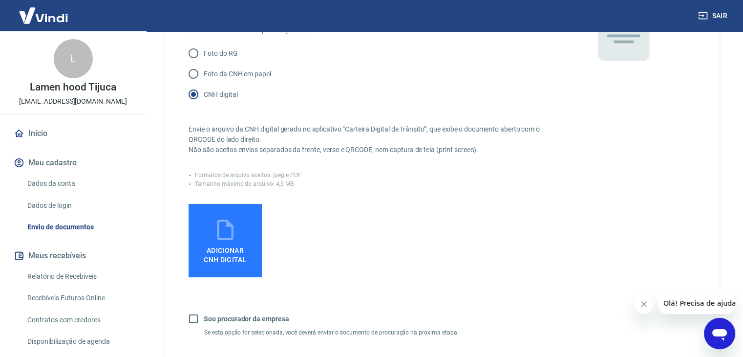
scroll to position [147, 0]
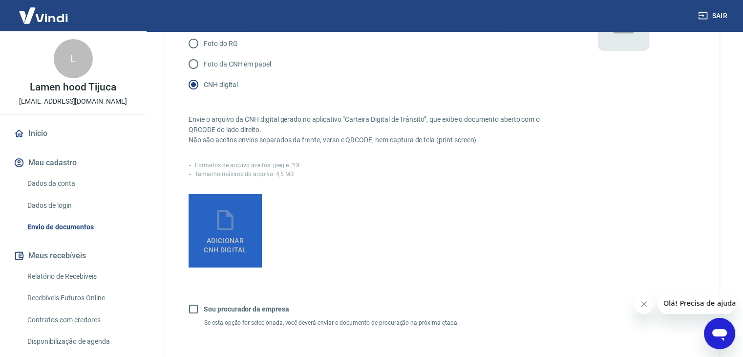
click at [233, 233] on span "Adicionar CNH Digital" at bounding box center [225, 243] width 51 height 22
click at [0, 0] on input "Adicionar CNH Digital" at bounding box center [0, 0] width 0 height 0
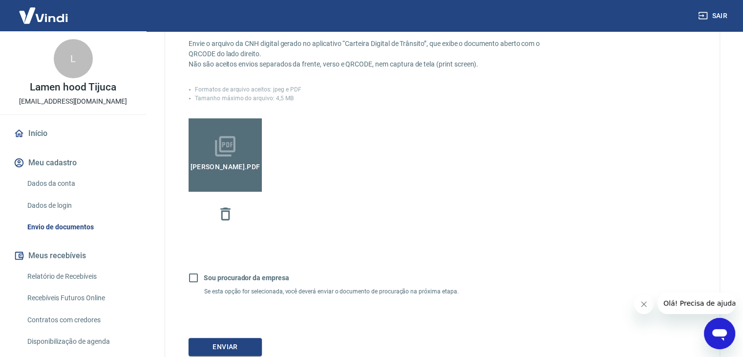
scroll to position [298, 0]
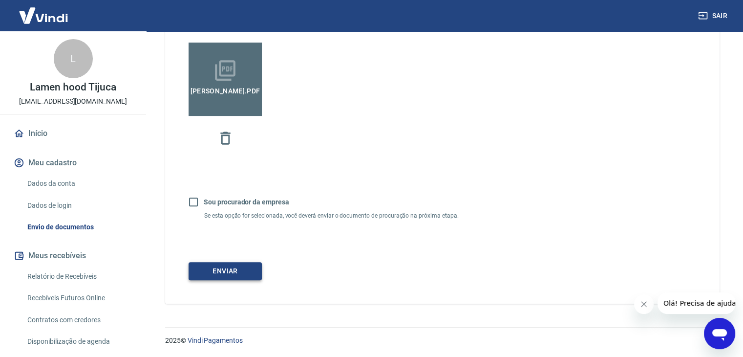
click at [244, 270] on button "Enviar" at bounding box center [225, 271] width 73 height 18
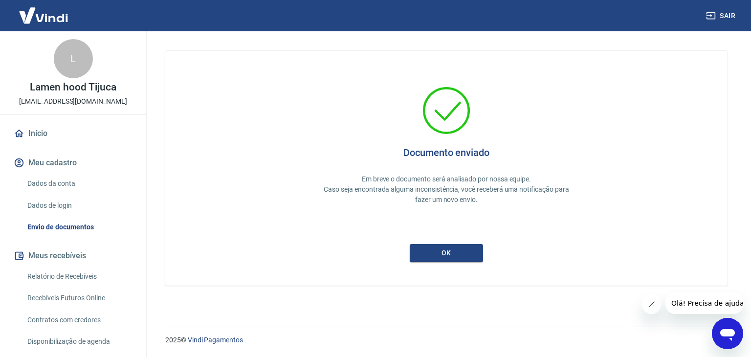
click at [445, 261] on div "ok" at bounding box center [445, 253] width 73 height 18
click at [448, 257] on button "ok" at bounding box center [445, 253] width 73 height 18
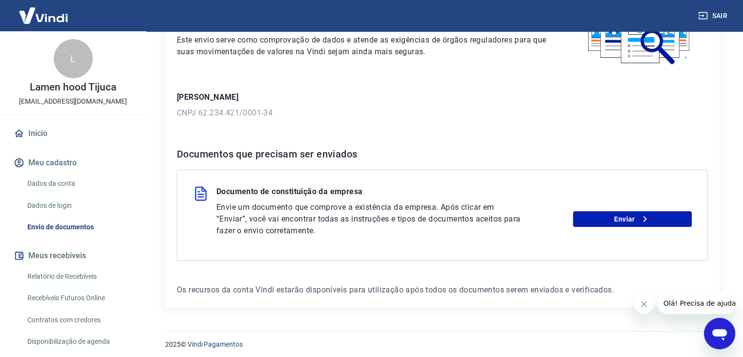
scroll to position [95, 0]
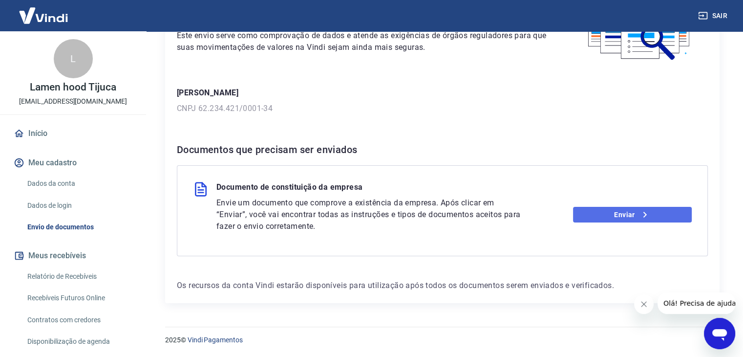
click at [657, 215] on link "Enviar" at bounding box center [632, 215] width 119 height 16
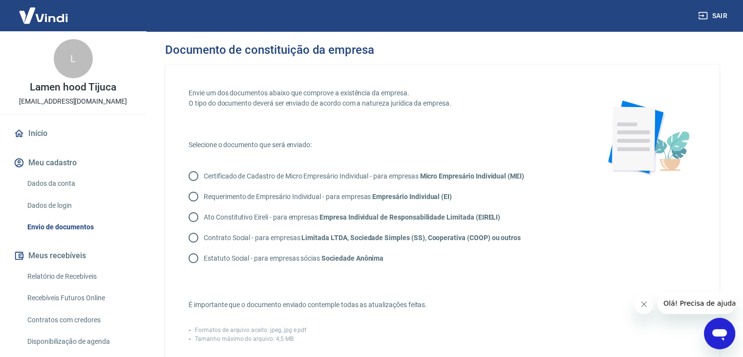
click at [291, 239] on p "Contrato Social - para empresas Limitada LTDA, Sociedade Simples (SS), Cooperat…" at bounding box center [362, 238] width 317 height 10
click at [192, 236] on input "Contrato Social - para empresas Limitada LTDA, Sociedade Simples (SS), Cooperat…" at bounding box center [193, 237] width 21 height 21
radio input "true"
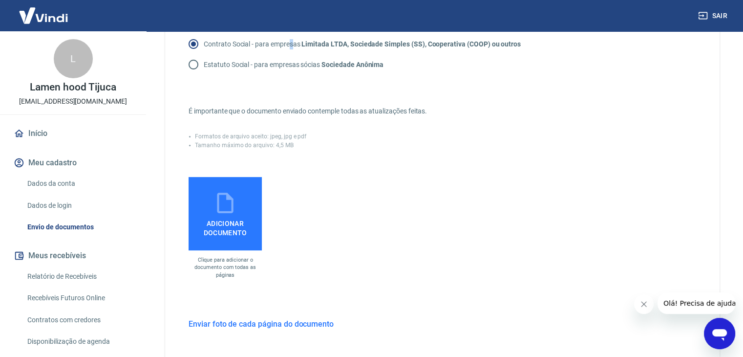
scroll to position [195, 0]
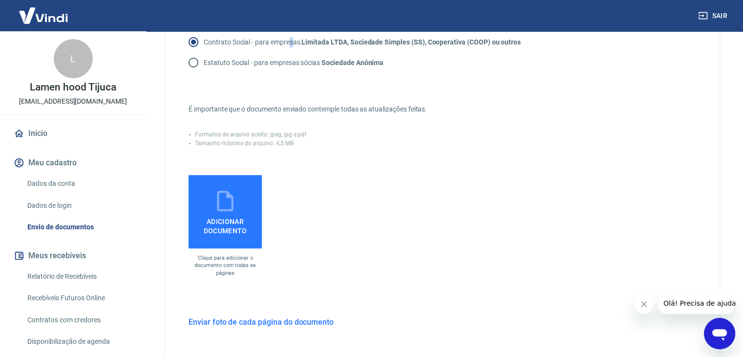
click at [236, 233] on span "Adicionar documento" at bounding box center [225, 224] width 65 height 22
click at [0, 0] on input "Adicionar documento" at bounding box center [0, 0] width 0 height 0
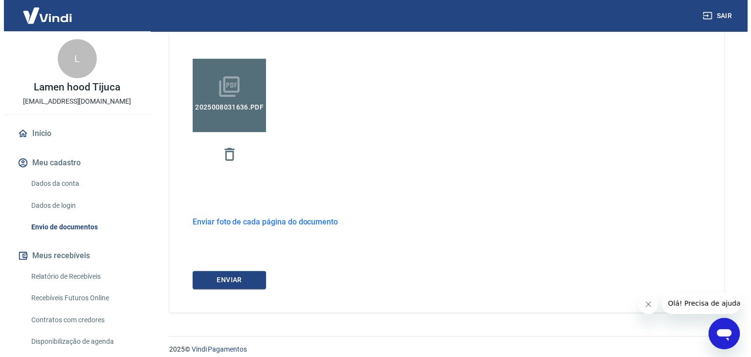
scroll to position [321, 0]
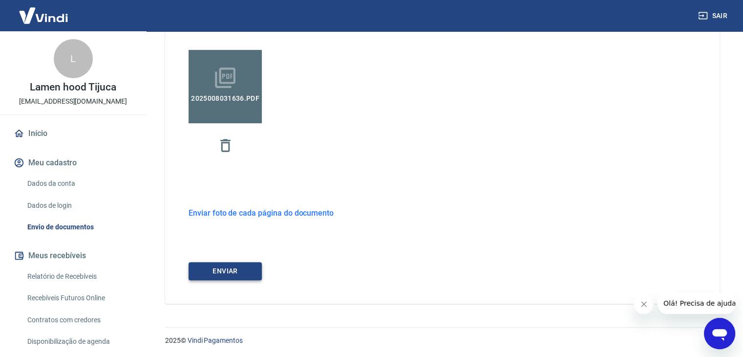
click at [240, 263] on button "ENVIAR" at bounding box center [225, 271] width 73 height 18
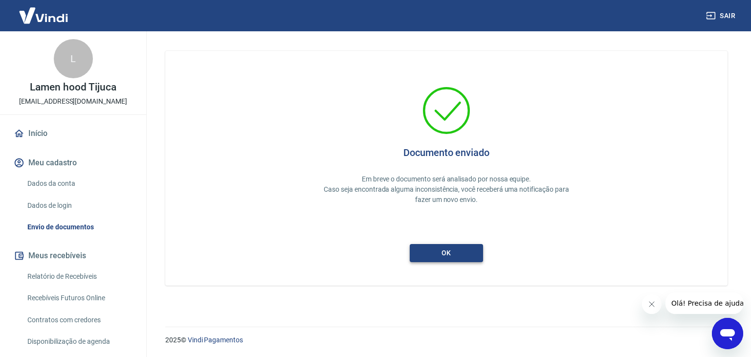
click at [463, 256] on button "ok" at bounding box center [445, 253] width 73 height 18
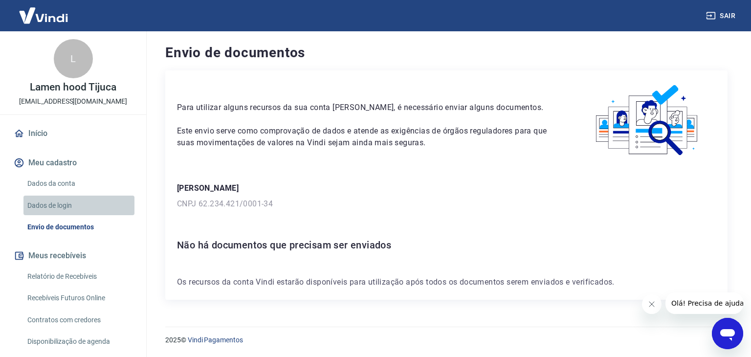
click at [83, 205] on link "Dados de login" at bounding box center [78, 205] width 111 height 20
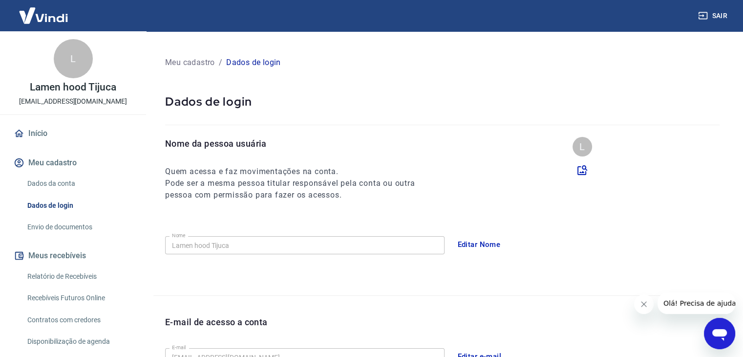
click at [95, 184] on link "Dados da conta" at bounding box center [78, 183] width 111 height 20
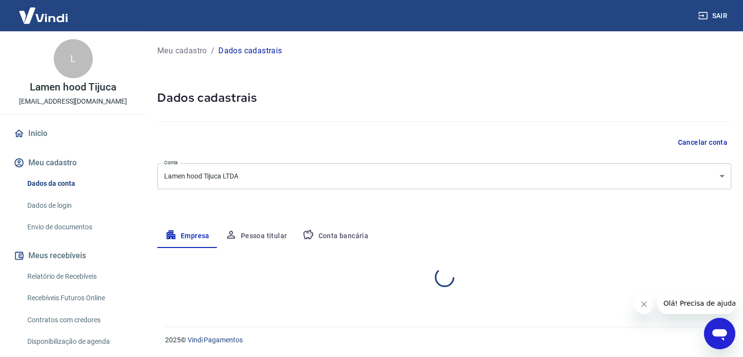
select select "RJ"
select select "business"
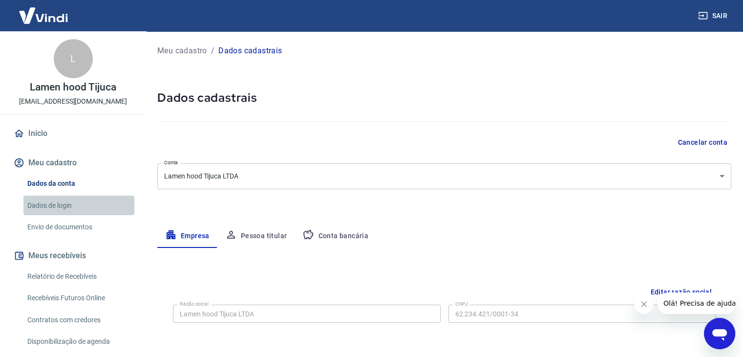
click at [90, 199] on link "Dados de login" at bounding box center [78, 205] width 111 height 20
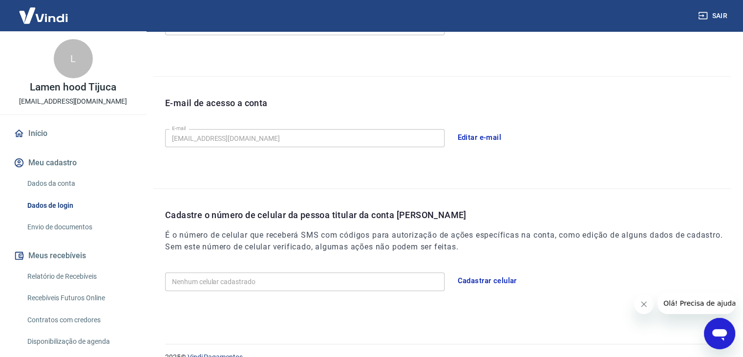
scroll to position [236, 0]
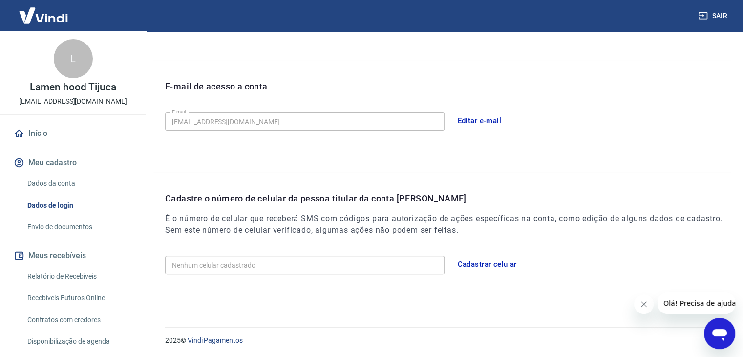
click at [61, 163] on button "Meu cadastro" at bounding box center [73, 162] width 123 height 21
click at [66, 180] on link "Dados da conta" at bounding box center [78, 183] width 111 height 20
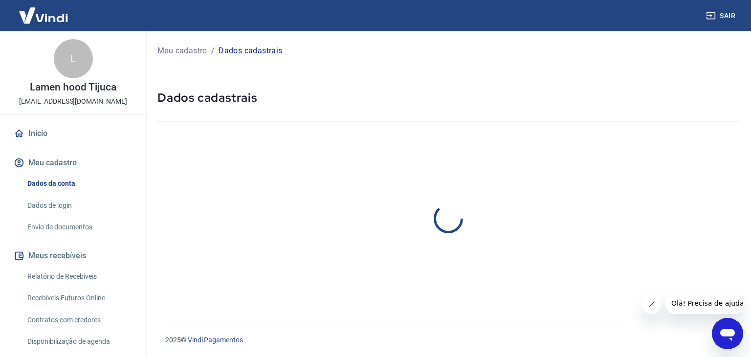
select select "RJ"
select select "business"
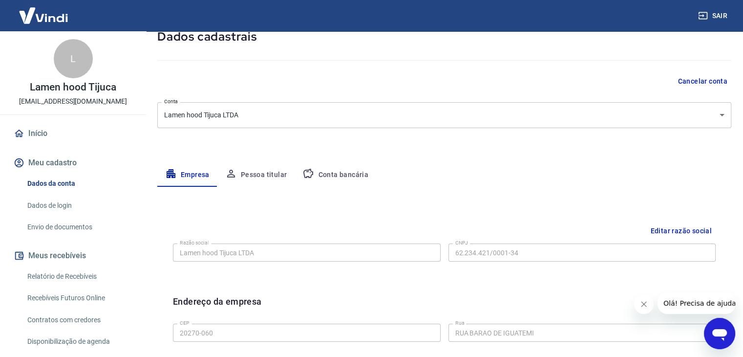
scroll to position [147, 0]
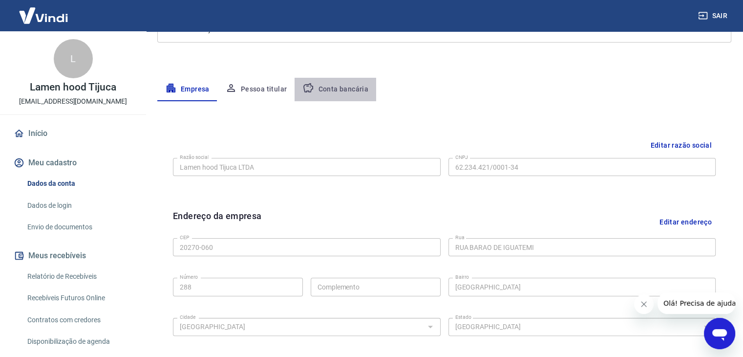
click at [346, 91] on button "Conta bancária" at bounding box center [336, 89] width 82 height 23
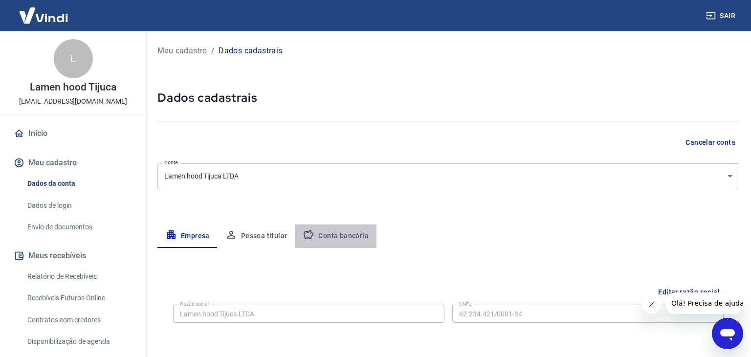
select select "1"
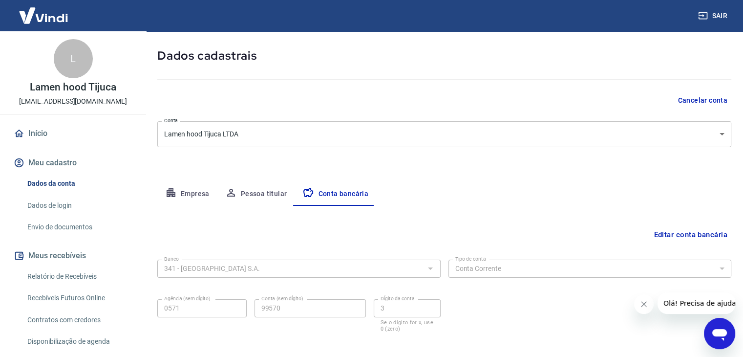
scroll to position [88, 0]
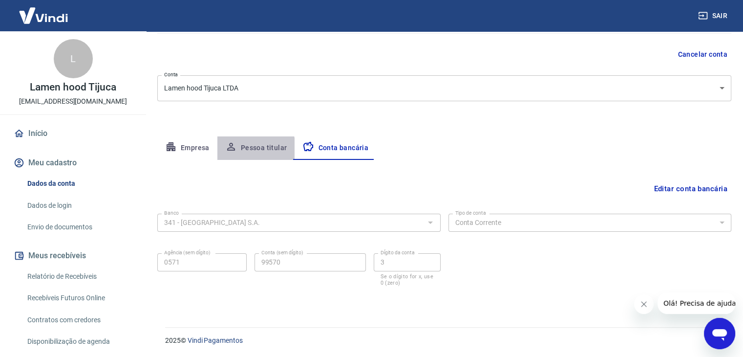
click at [240, 150] on button "Pessoa titular" at bounding box center [256, 147] width 78 height 23
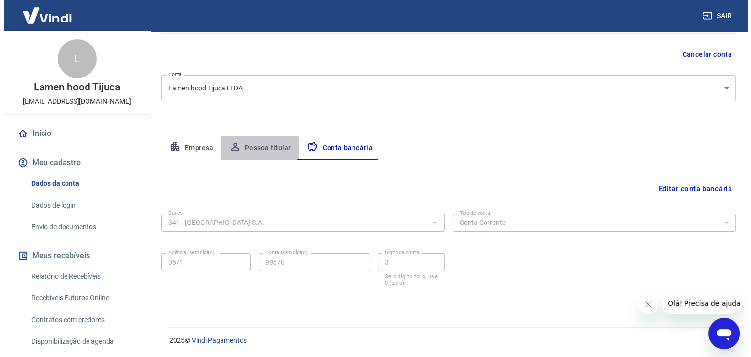
scroll to position [0, 0]
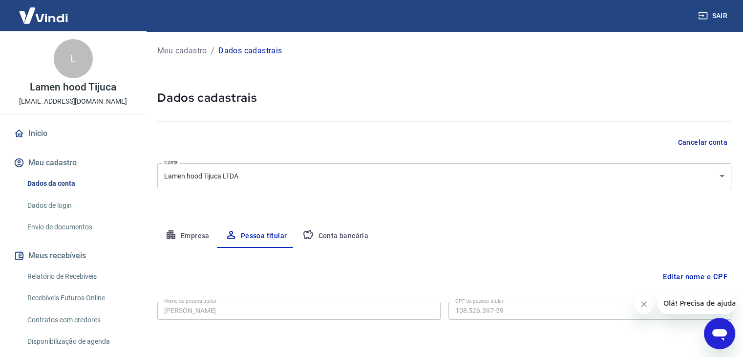
click at [47, 234] on link "Envio de documentos" at bounding box center [78, 227] width 111 height 20
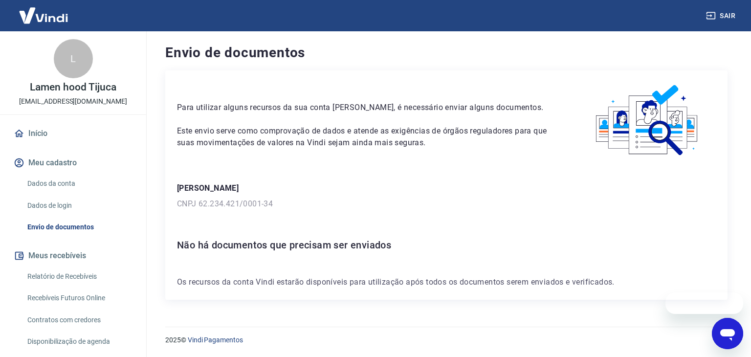
drag, startPoint x: 69, startPoint y: 71, endPoint x: 75, endPoint y: 70, distance: 5.9
click at [69, 71] on div "L" at bounding box center [73, 58] width 39 height 39
